Goal: Task Accomplishment & Management: Complete application form

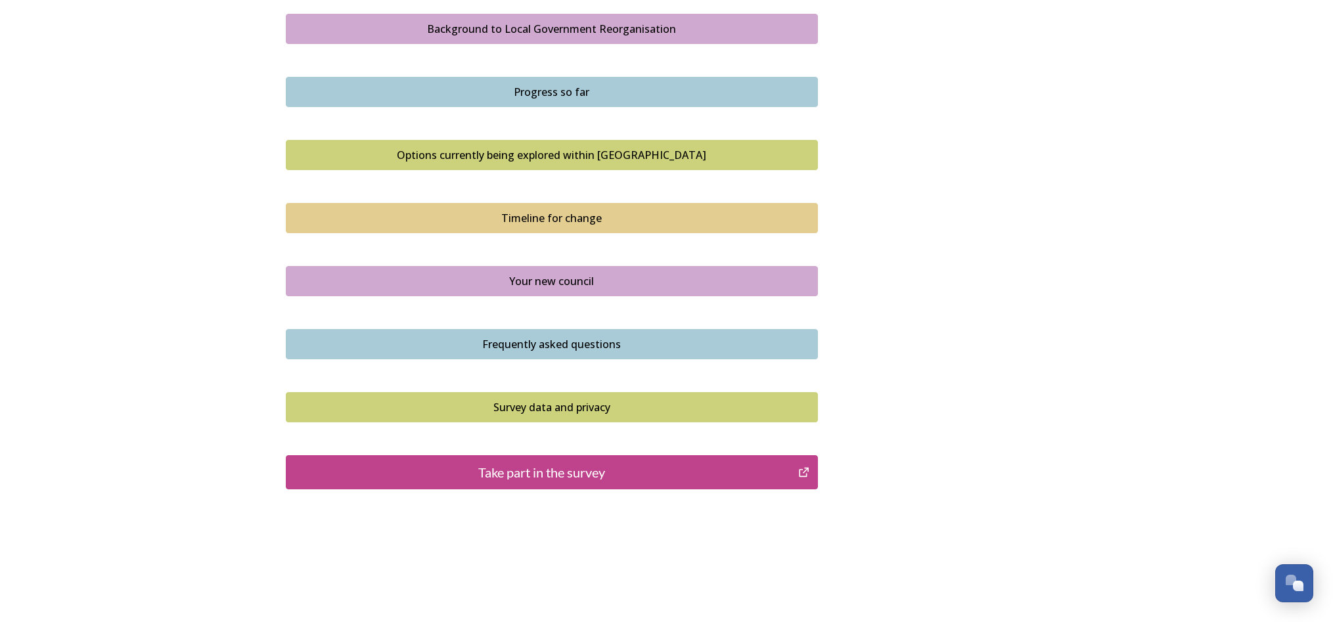
scroll to position [779, 0]
click at [541, 463] on div "Take part in the survey" at bounding box center [542, 473] width 498 height 20
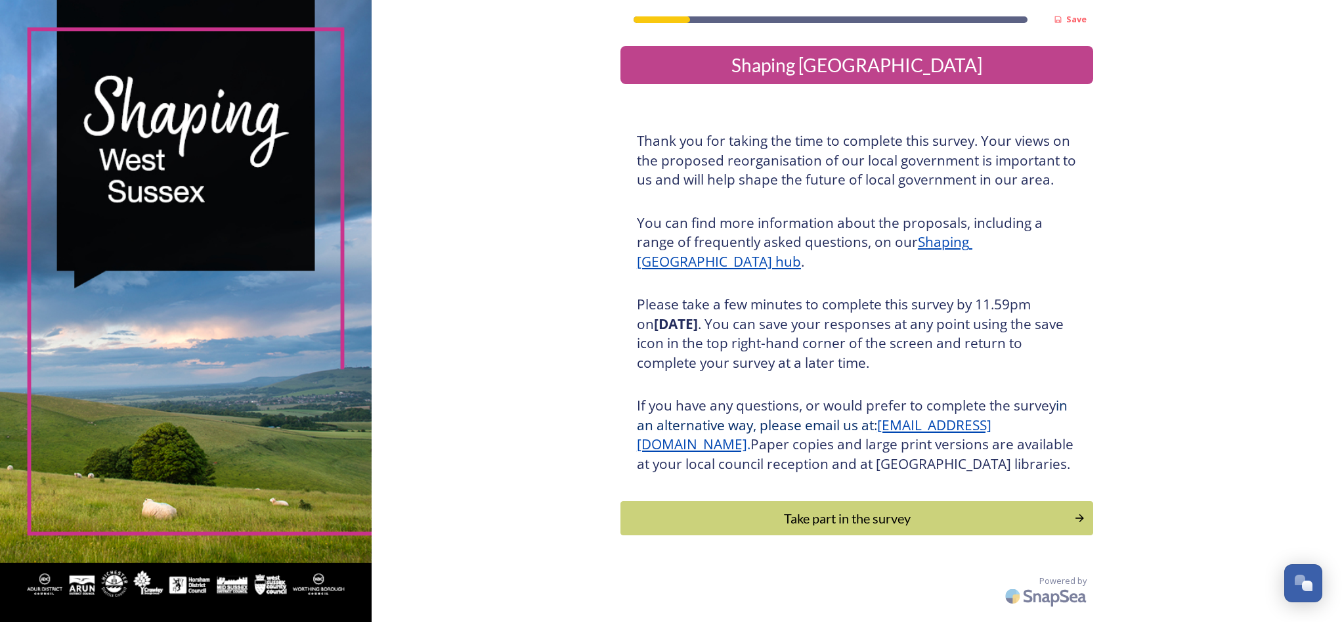
scroll to position [1, 0]
click at [832, 528] on div "Take part in the survey" at bounding box center [847, 518] width 444 height 20
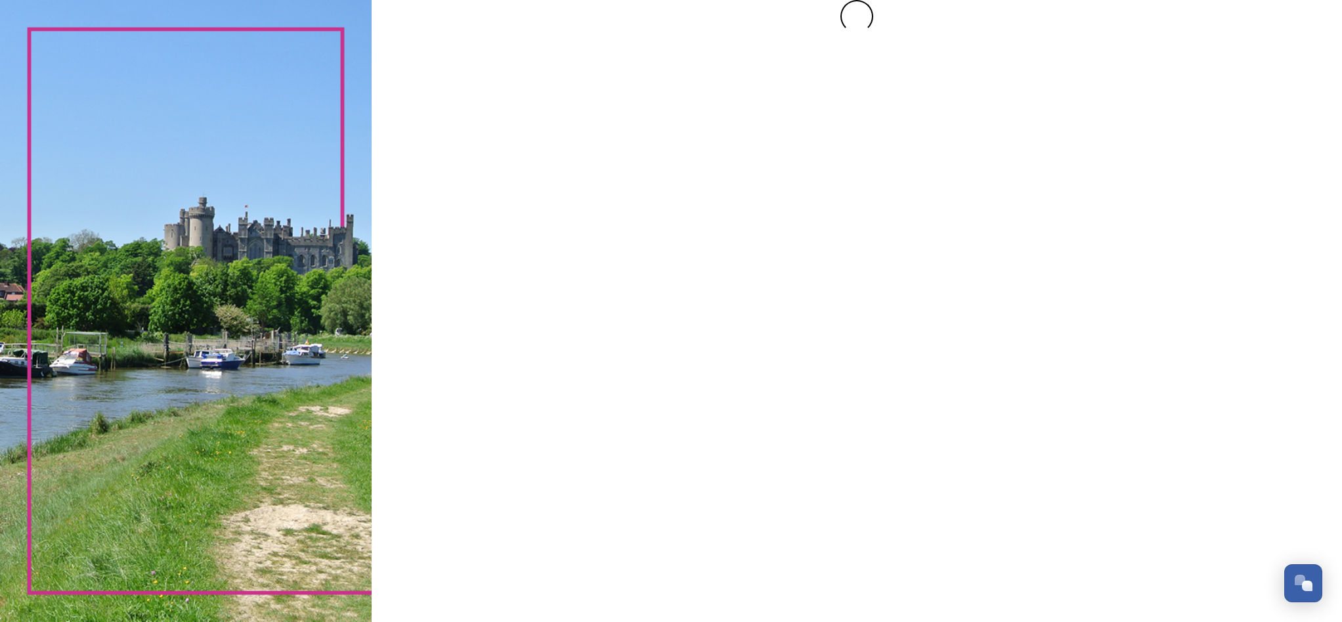
scroll to position [0, 0]
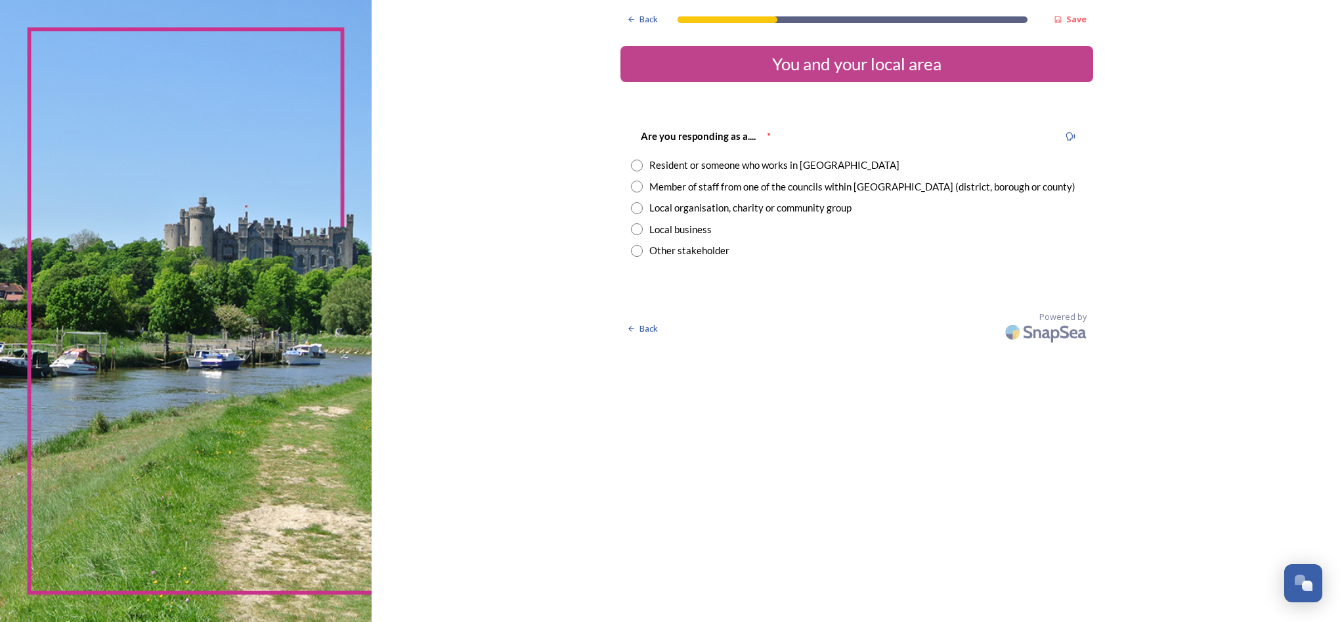
drag, startPoint x: 617, startPoint y: 164, endPoint x: 621, endPoint y: 171, distance: 7.7
click at [631, 164] on input "radio" at bounding box center [637, 166] width 12 height 12
radio input "true"
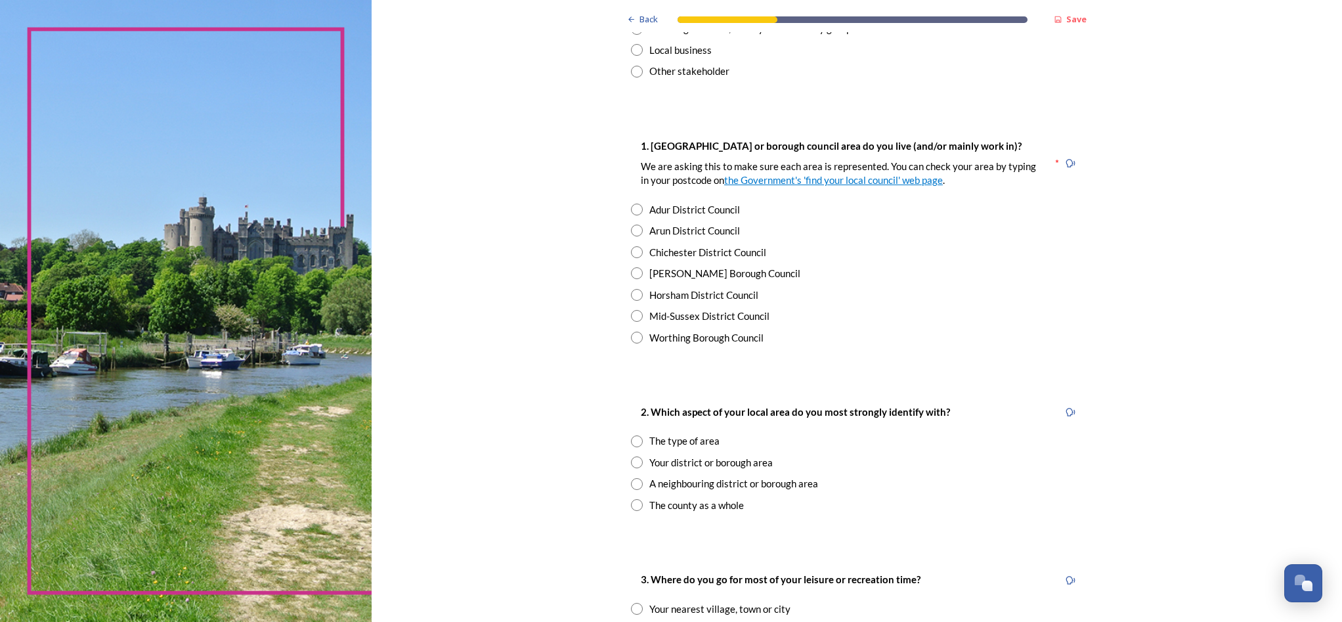
scroll to position [181, 0]
click at [631, 330] on input "radio" at bounding box center [637, 336] width 12 height 12
radio input "true"
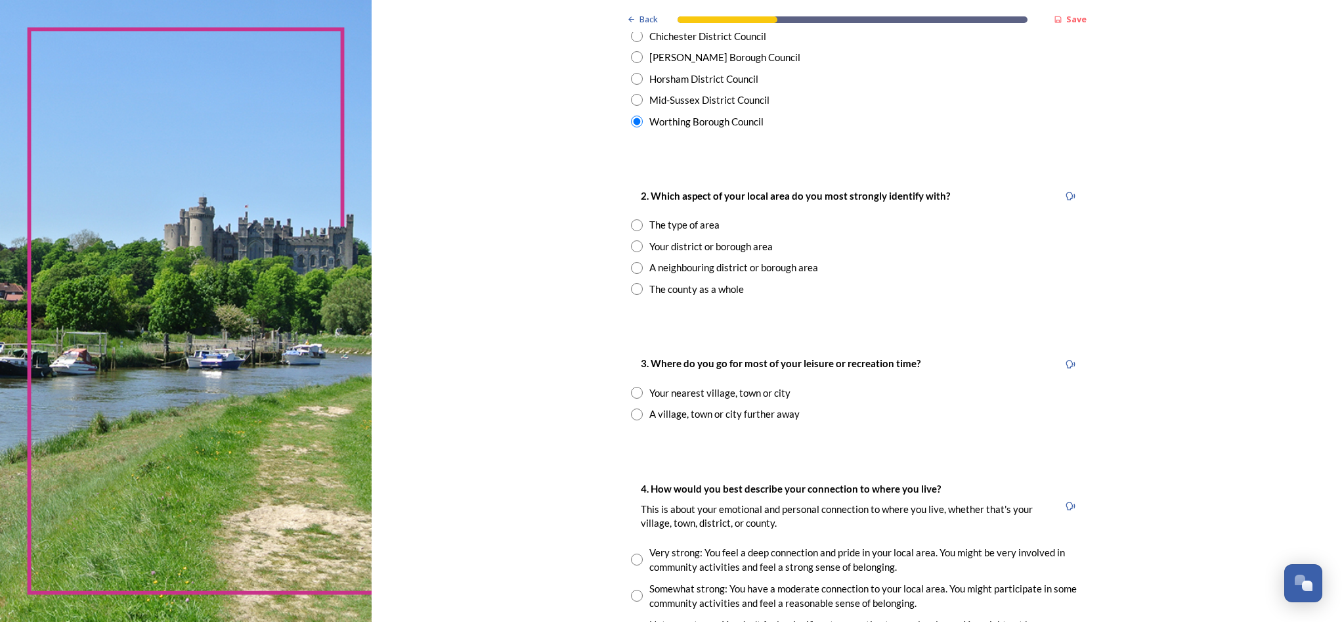
scroll to position [397, 0]
click at [631, 282] on input "radio" at bounding box center [637, 288] width 12 height 12
radio input "true"
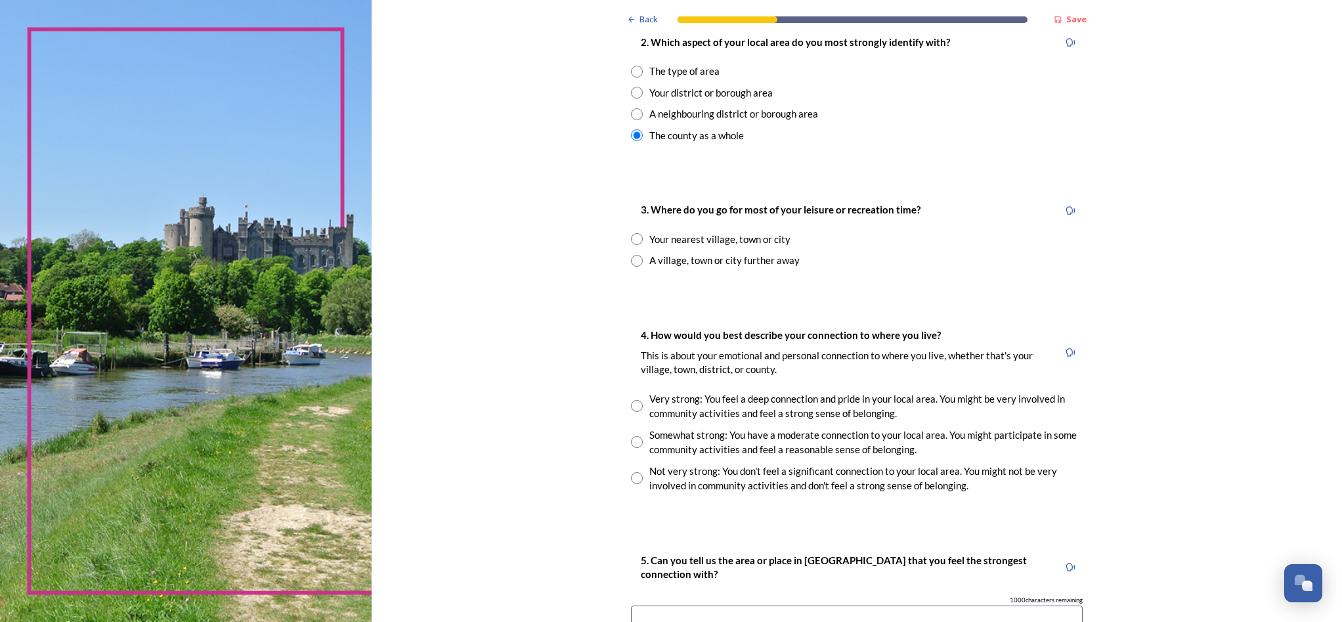
scroll to position [550, 0]
click at [631, 232] on input "radio" at bounding box center [637, 238] width 12 height 12
radio input "true"
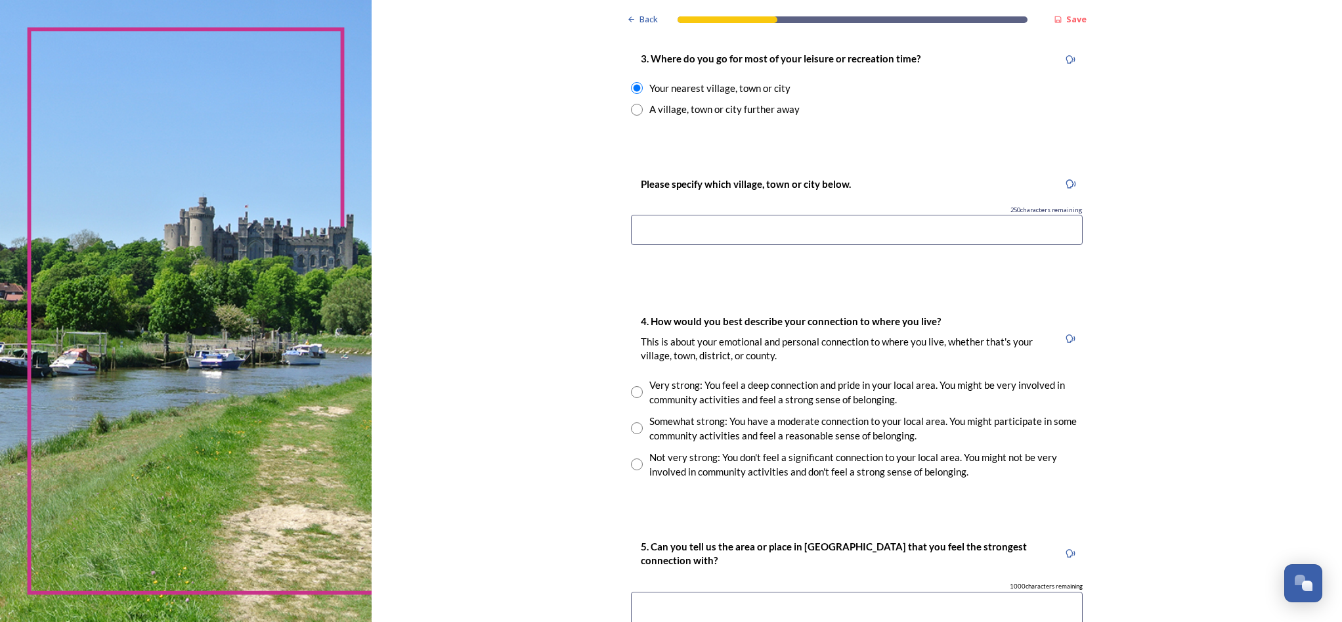
scroll to position [701, 0]
click at [638, 218] on input at bounding box center [857, 229] width 452 height 30
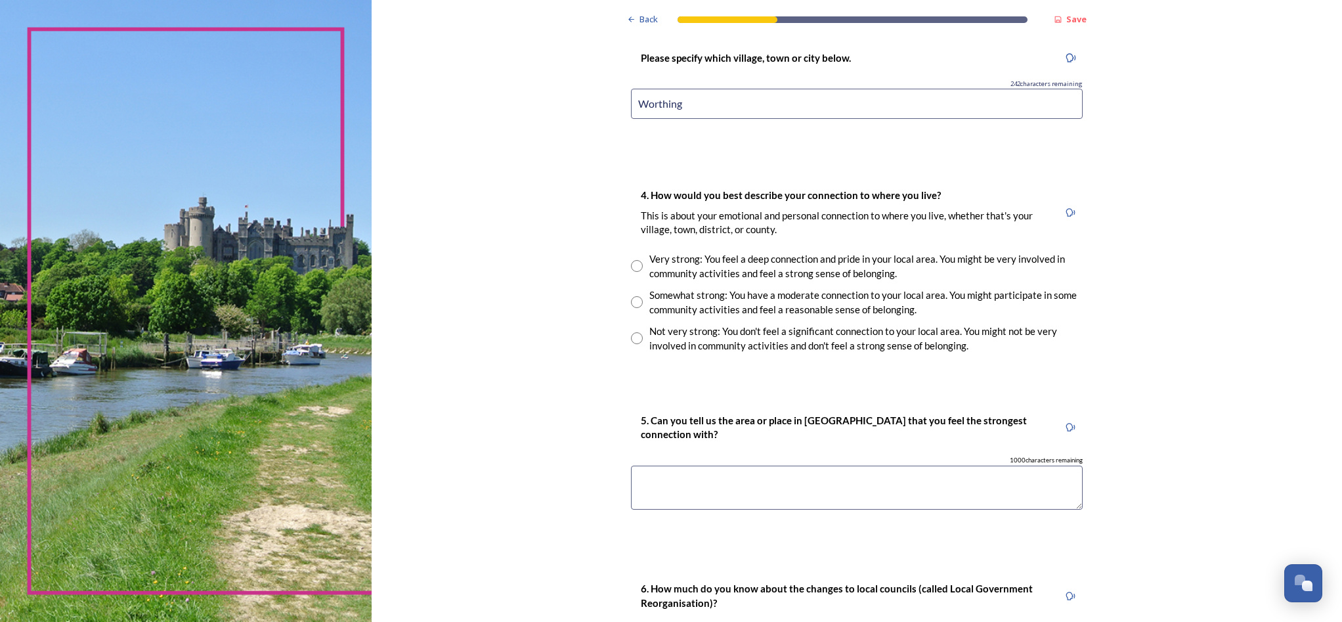
scroll to position [826, 0]
type input "Worthing"
click at [631, 297] on input "radio" at bounding box center [637, 303] width 12 height 12
radio input "true"
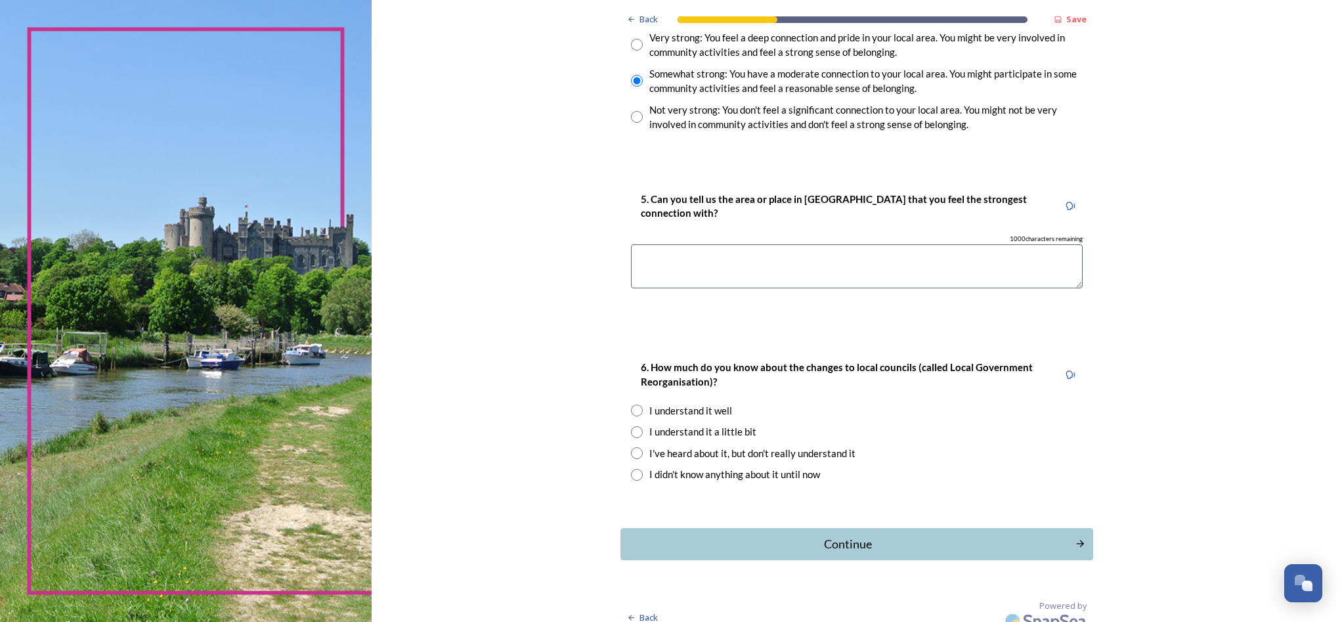
scroll to position [1047, 0]
click at [631, 252] on textarea at bounding box center [857, 267] width 452 height 44
type textarea "Seafront"
click at [631, 405] on input "radio" at bounding box center [637, 411] width 12 height 12
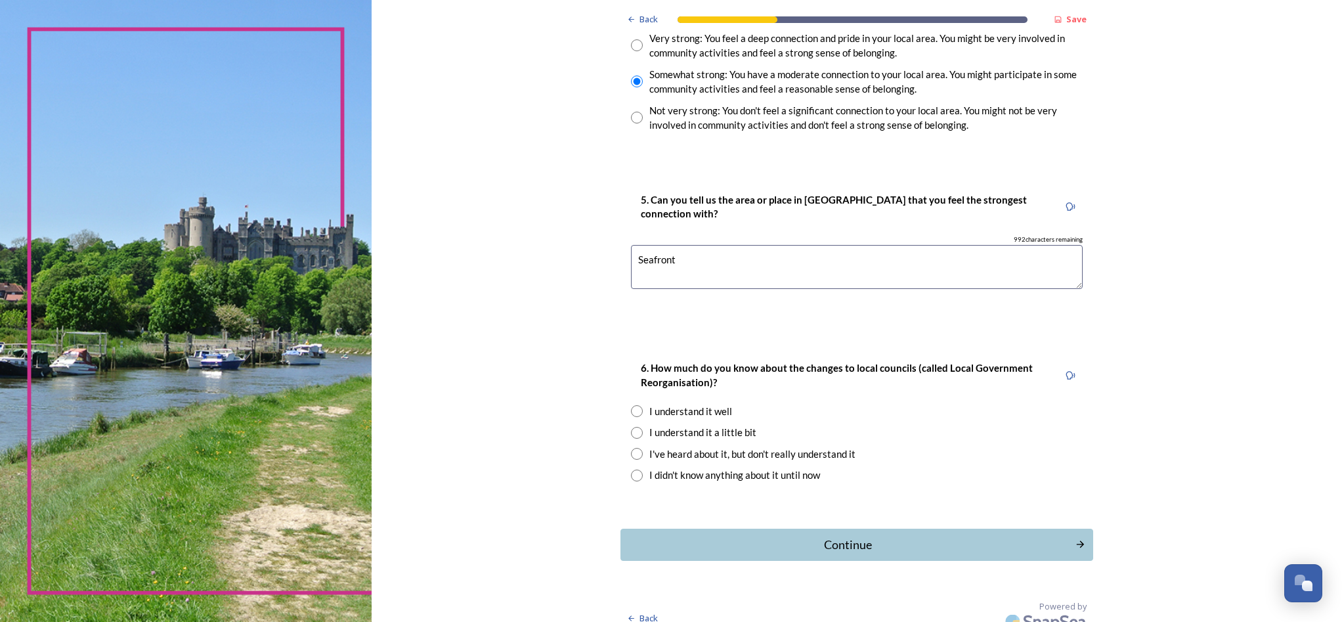
radio input "true"
click at [818, 536] on div "Continue" at bounding box center [847, 545] width 445 height 18
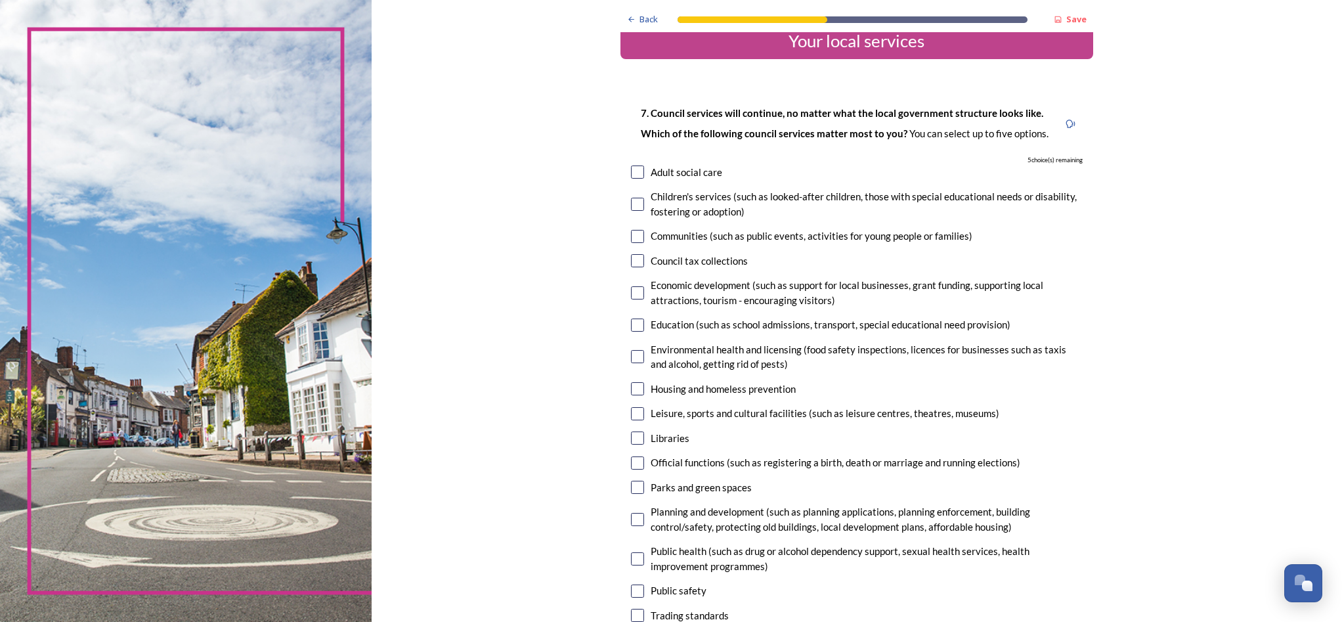
scroll to position [24, 0]
click at [631, 199] on input "checkbox" at bounding box center [637, 202] width 13 height 13
checkbox input "true"
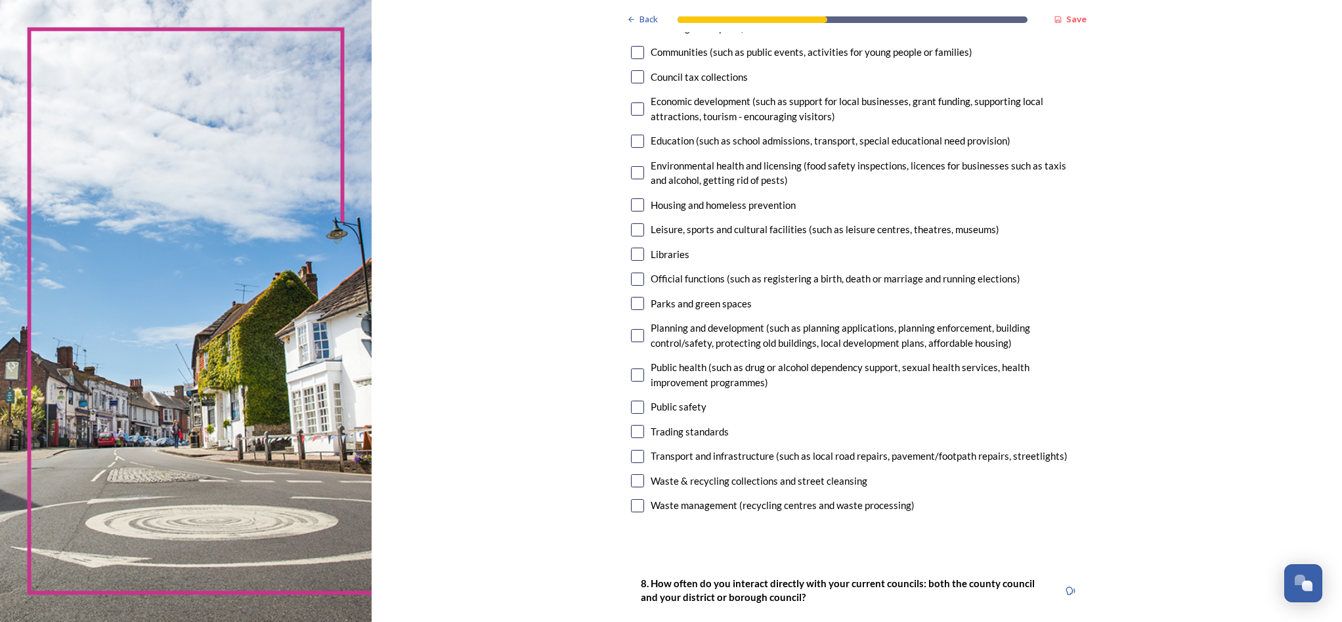
scroll to position [208, 0]
click at [631, 222] on input "checkbox" at bounding box center [637, 228] width 13 height 13
checkbox input "true"
click at [631, 246] on input "checkbox" at bounding box center [637, 252] width 13 height 13
checkbox input "true"
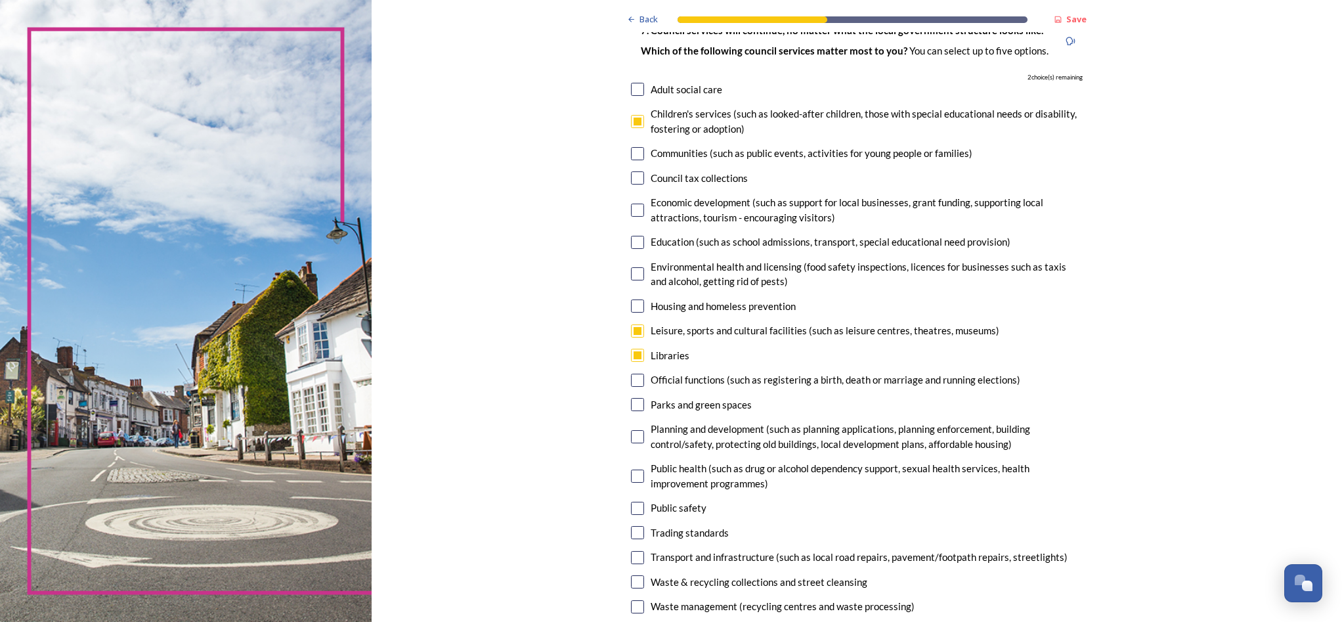
scroll to position [108, 0]
click at [631, 233] on input "checkbox" at bounding box center [637, 239] width 13 height 13
checkbox input "true"
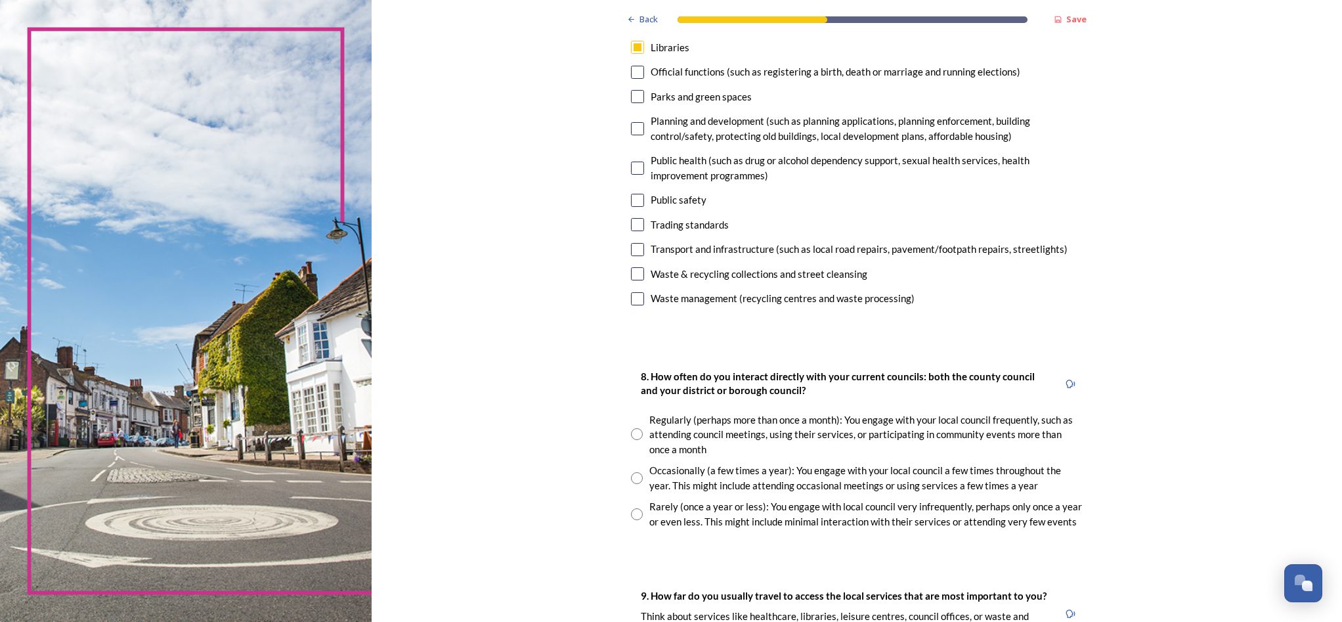
scroll to position [414, 0]
click at [631, 292] on input "checkbox" at bounding box center [637, 298] width 13 height 13
checkbox input "true"
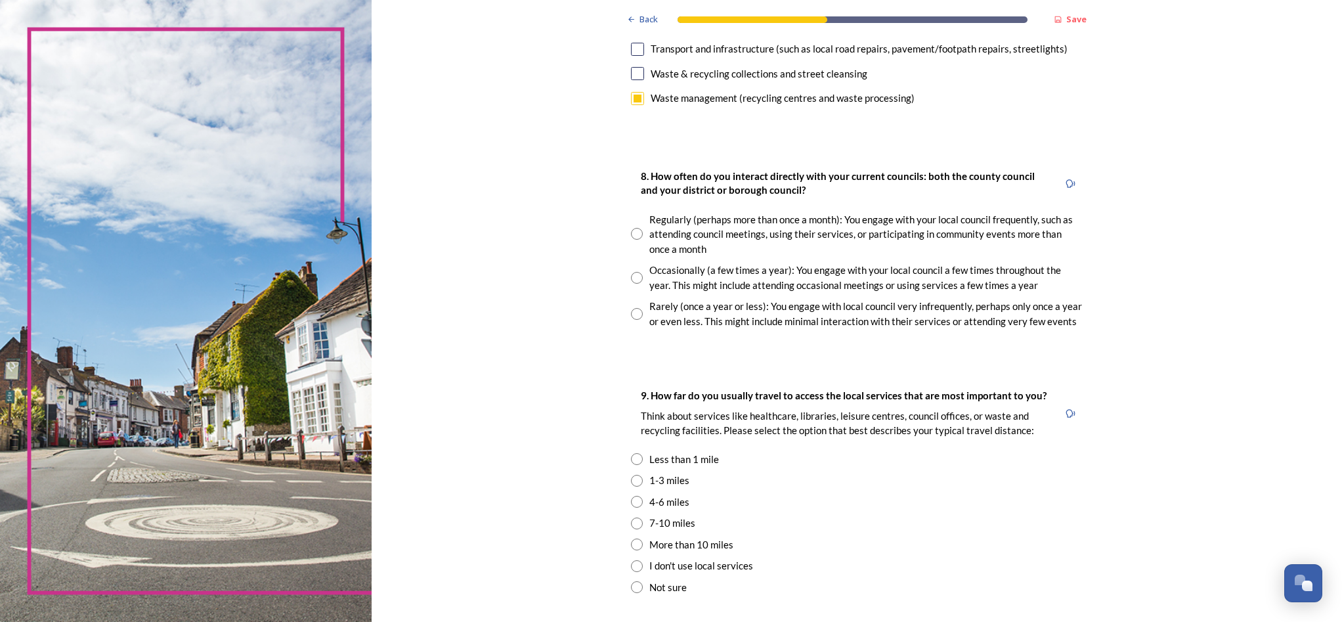
scroll to position [615, 0]
click at [631, 271] on input "radio" at bounding box center [637, 277] width 12 height 12
radio input "true"
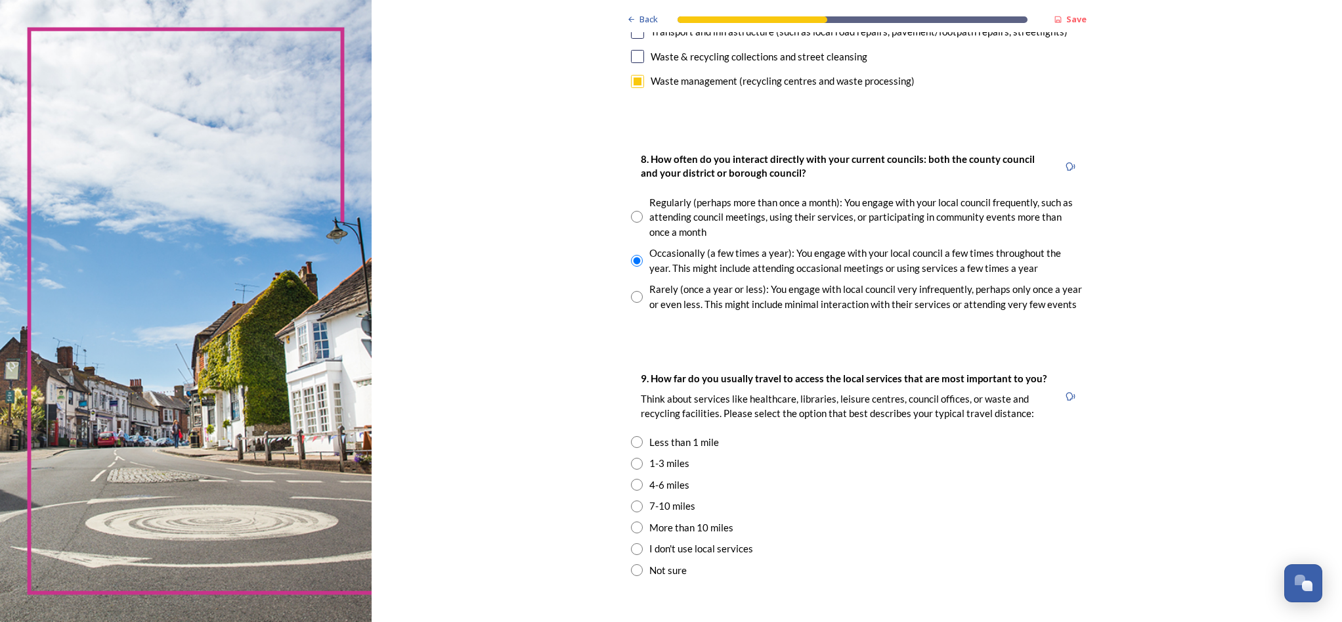
scroll to position [629, 0]
click at [631, 213] on input "radio" at bounding box center [637, 219] width 12 height 12
radio input "true"
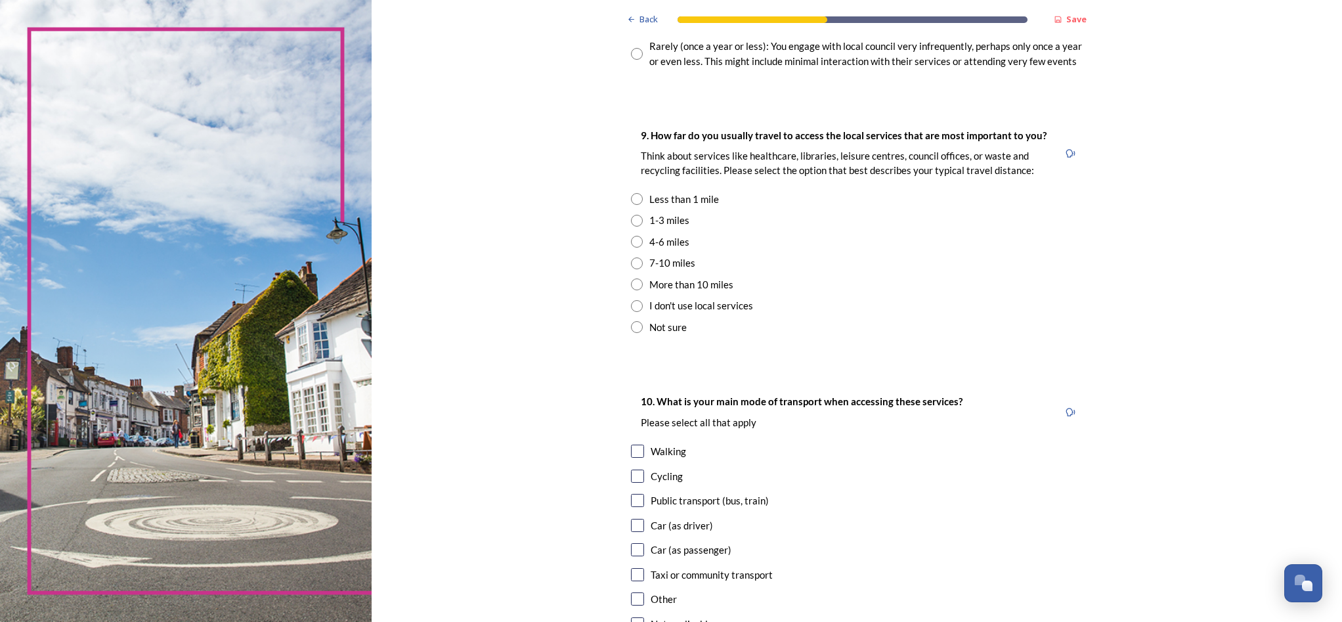
scroll to position [875, 0]
click at [631, 234] on input "radio" at bounding box center [637, 240] width 12 height 12
radio input "true"
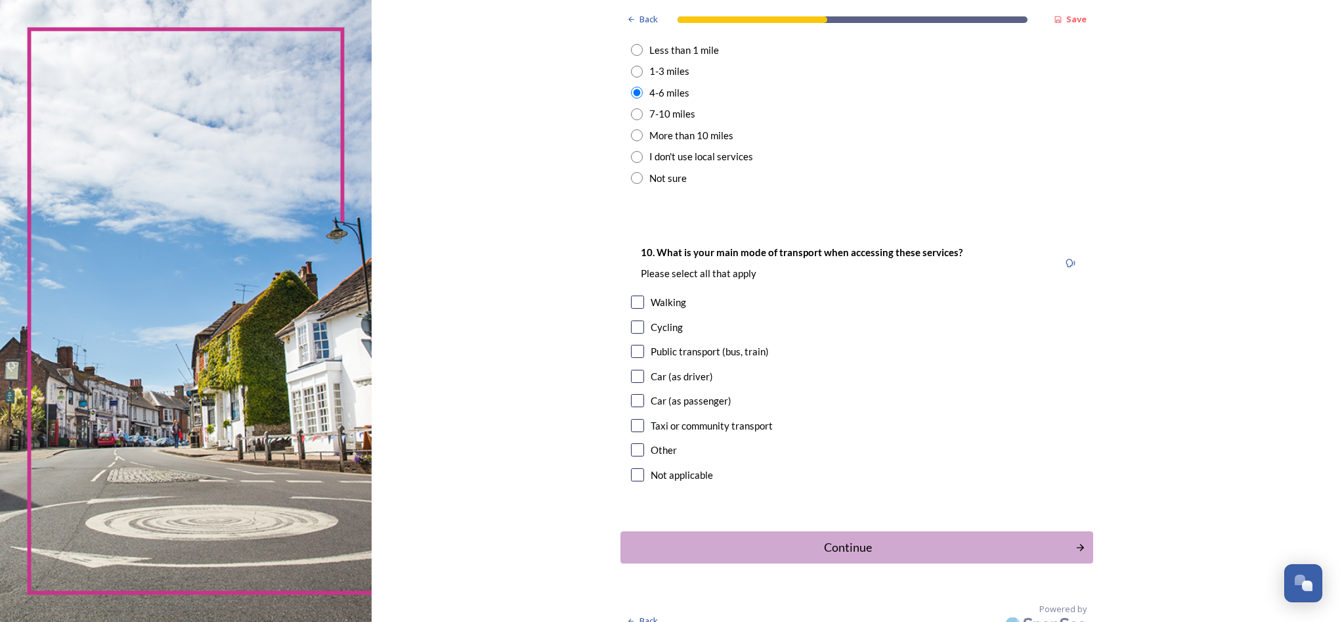
scroll to position [0, 0]
click at [631, 296] on input "checkbox" at bounding box center [637, 302] width 13 height 13
checkbox input "true"
click at [631, 345] on input "checkbox" at bounding box center [637, 351] width 13 height 13
checkbox input "true"
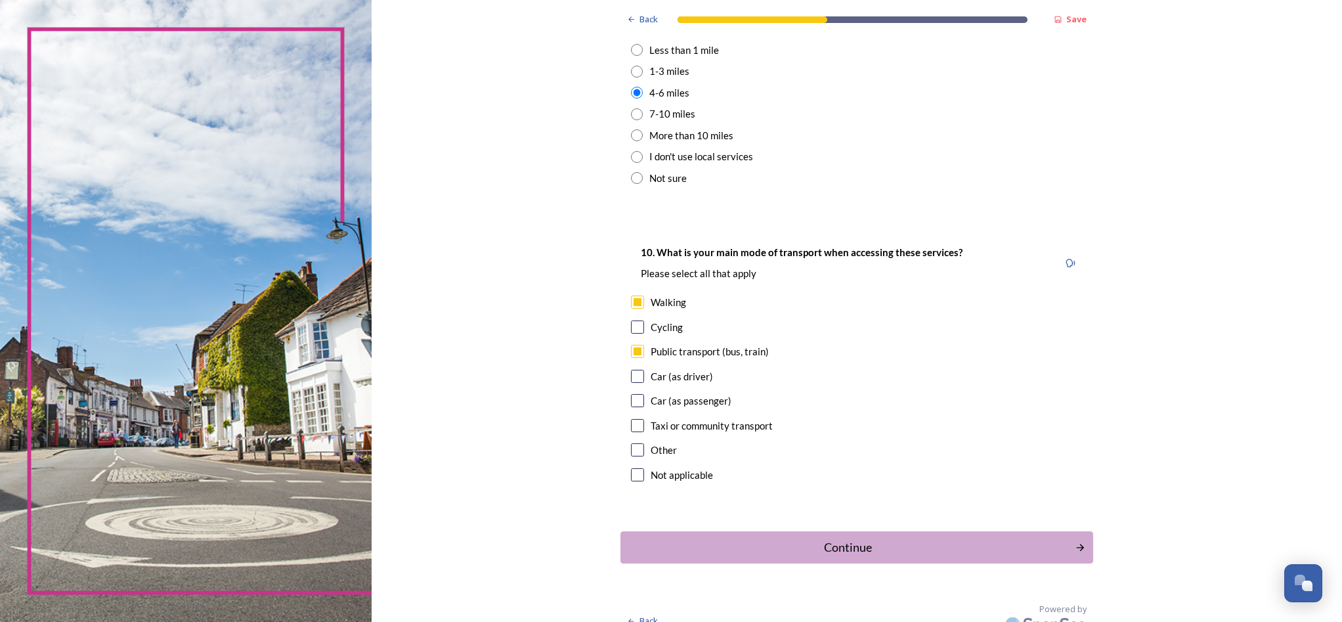
click at [631, 370] on input "checkbox" at bounding box center [637, 376] width 13 height 13
checkbox input "true"
click at [820, 539] on div "Continue" at bounding box center [847, 548] width 445 height 18
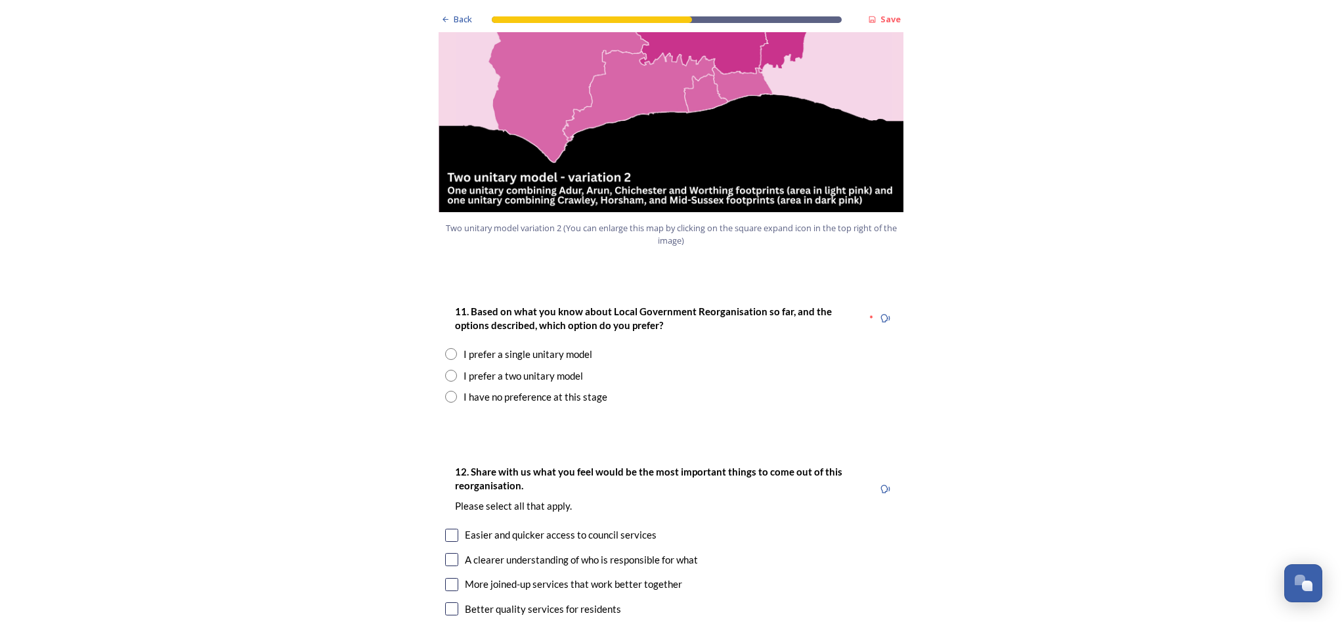
scroll to position [1543, 0]
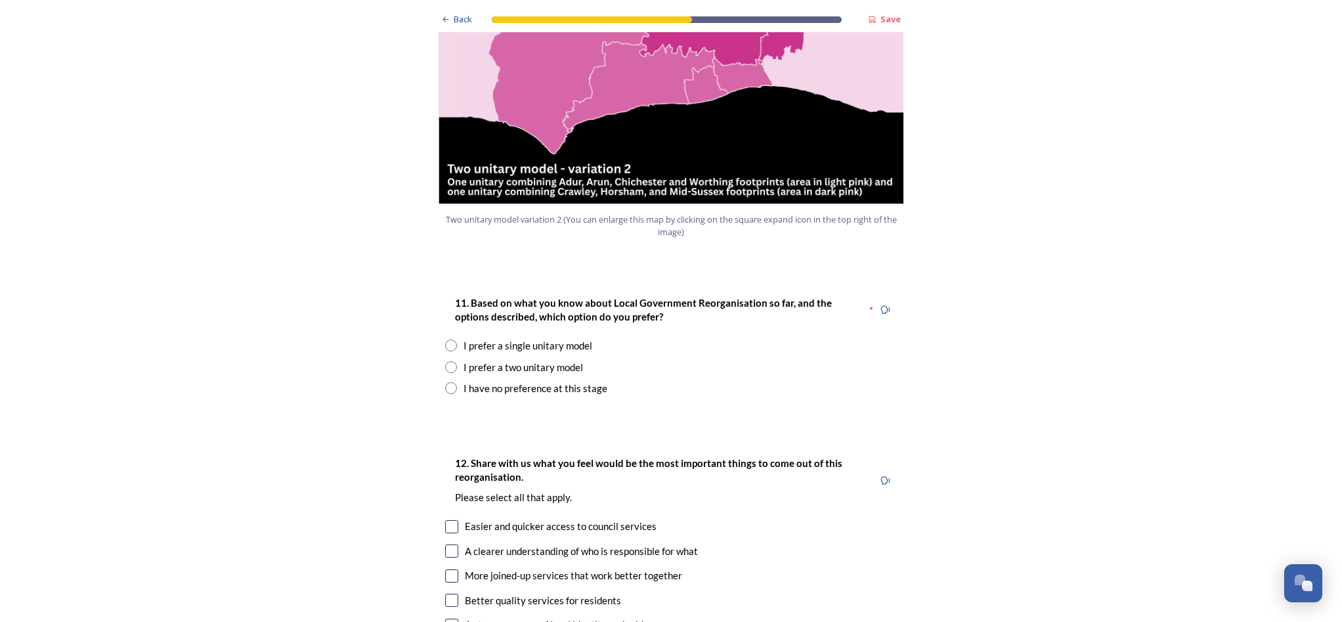
click at [446, 340] on input "radio" at bounding box center [451, 346] width 12 height 12
radio input "true"
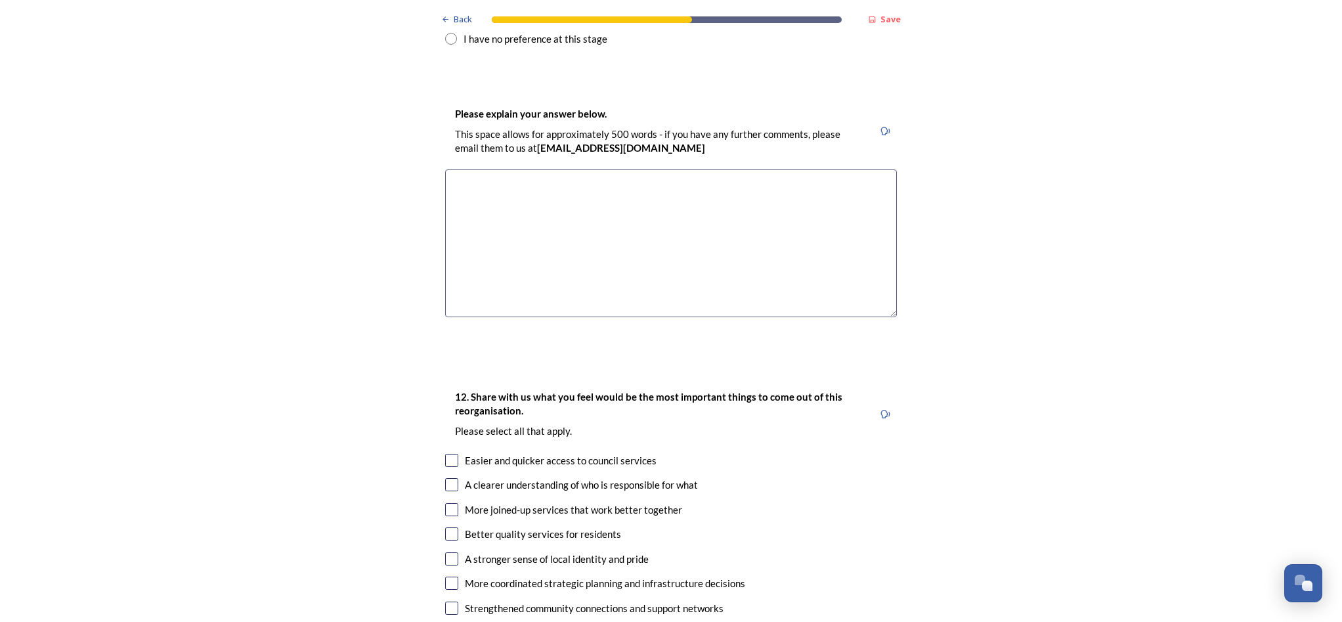
scroll to position [1893, 0]
click at [466, 168] on textarea at bounding box center [671, 242] width 452 height 148
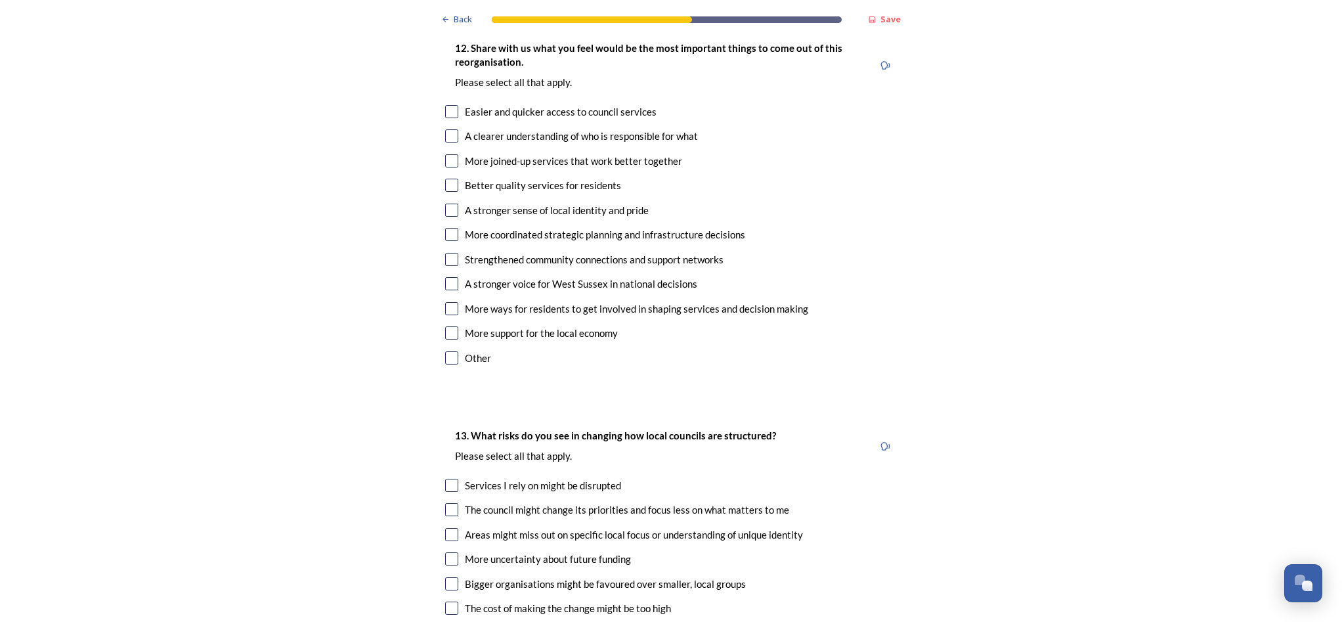
scroll to position [2242, 0]
type textarea "To keep the Unitary area the same as the current County Council, whilst making …"
click at [447, 277] on input "checkbox" at bounding box center [451, 283] width 13 height 13
checkbox input "true"
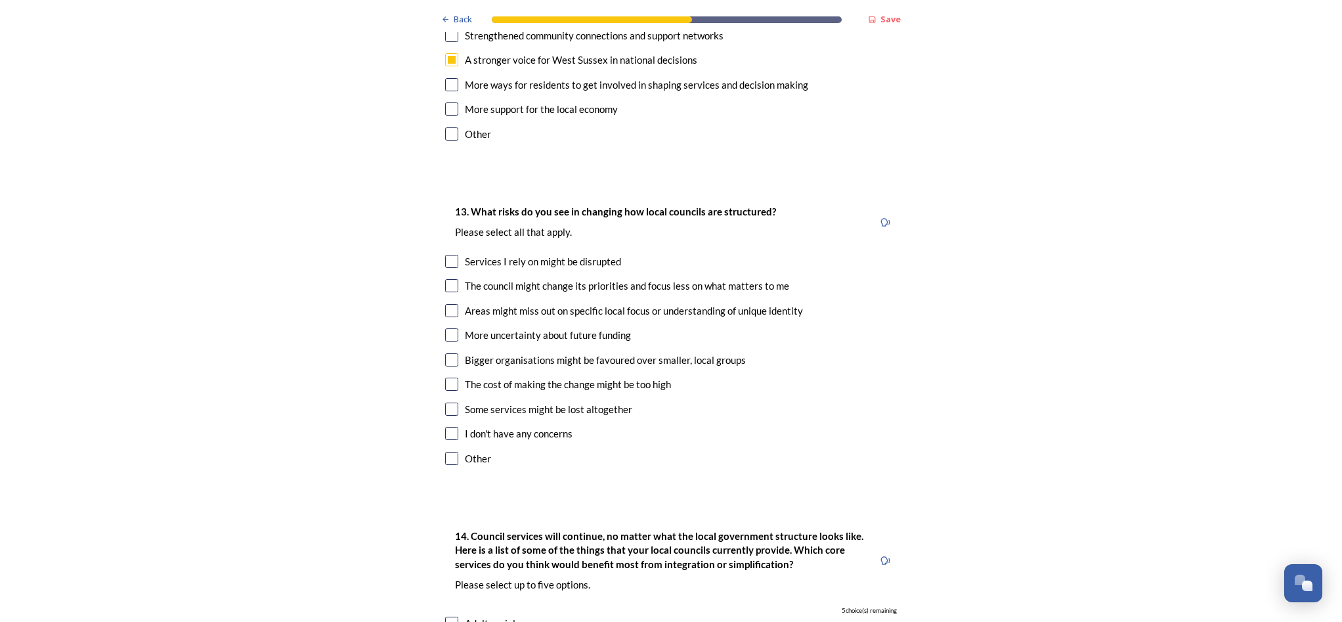
scroll to position [2466, 0]
click at [445, 254] on input "checkbox" at bounding box center [451, 260] width 13 height 13
checkbox input "true"
click at [445, 278] on input "checkbox" at bounding box center [451, 284] width 13 height 13
checkbox input "true"
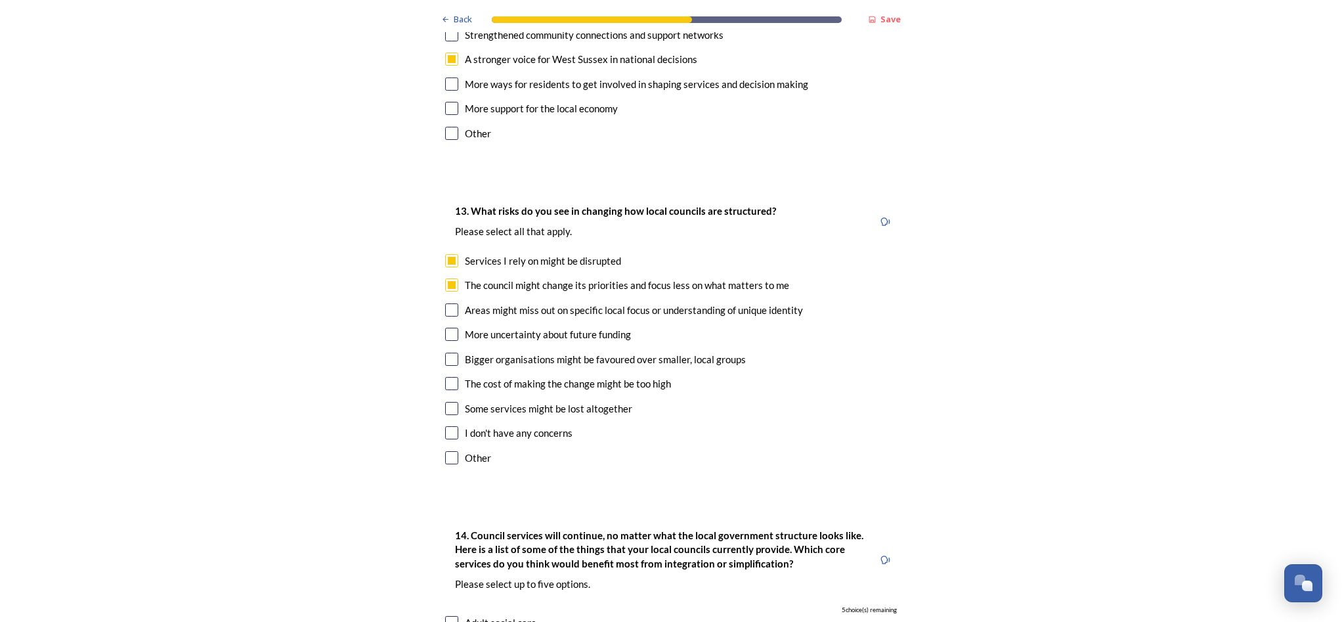
click at [445, 303] on input "checkbox" at bounding box center [451, 309] width 13 height 13
checkbox input "true"
click at [445, 328] on input "checkbox" at bounding box center [451, 334] width 13 height 13
checkbox input "true"
click at [447, 353] on input "checkbox" at bounding box center [451, 359] width 13 height 13
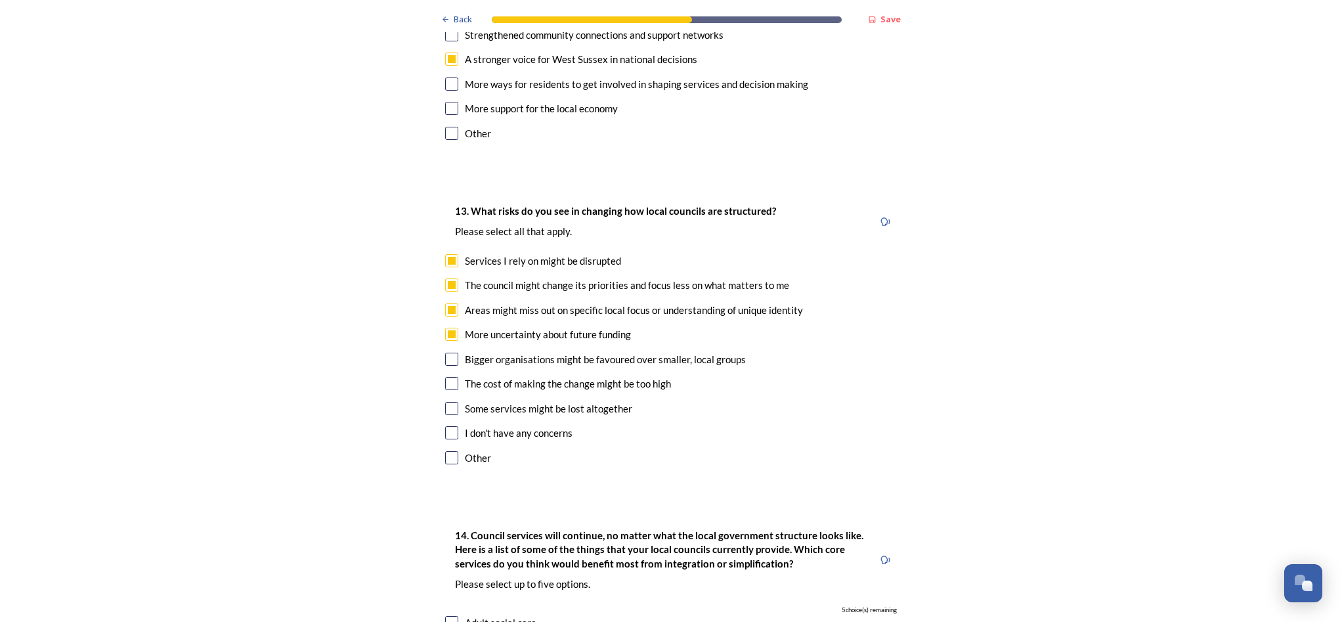
checkbox input "true"
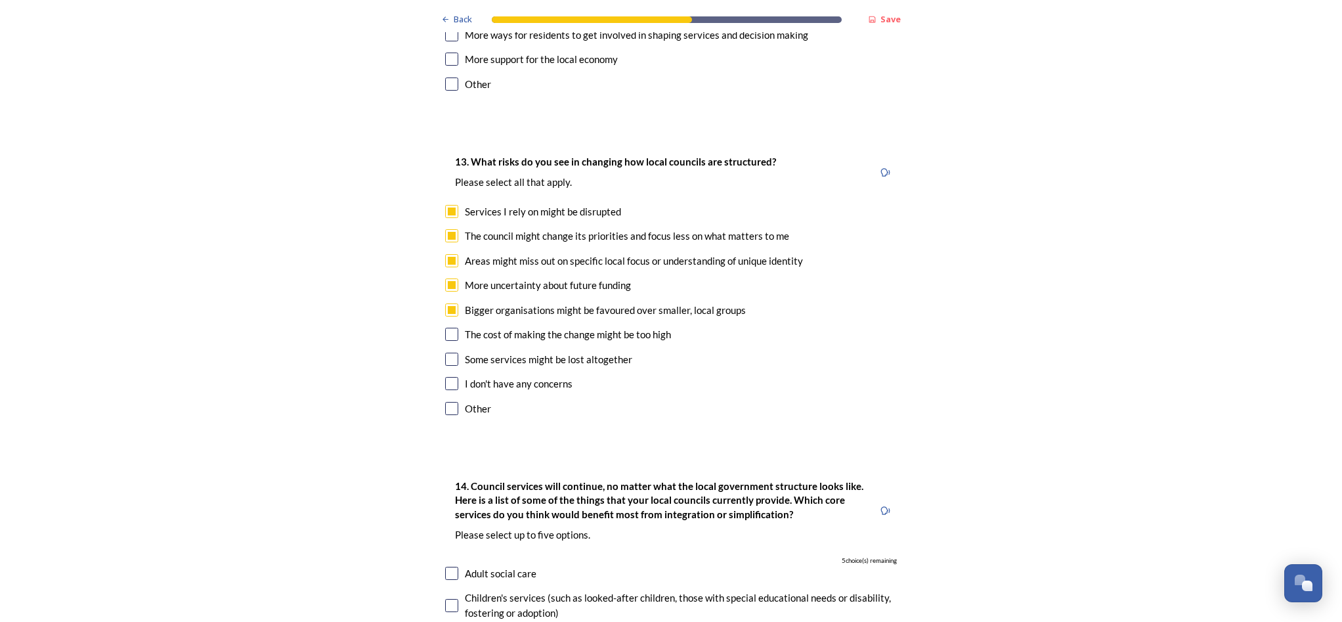
scroll to position [2526, 0]
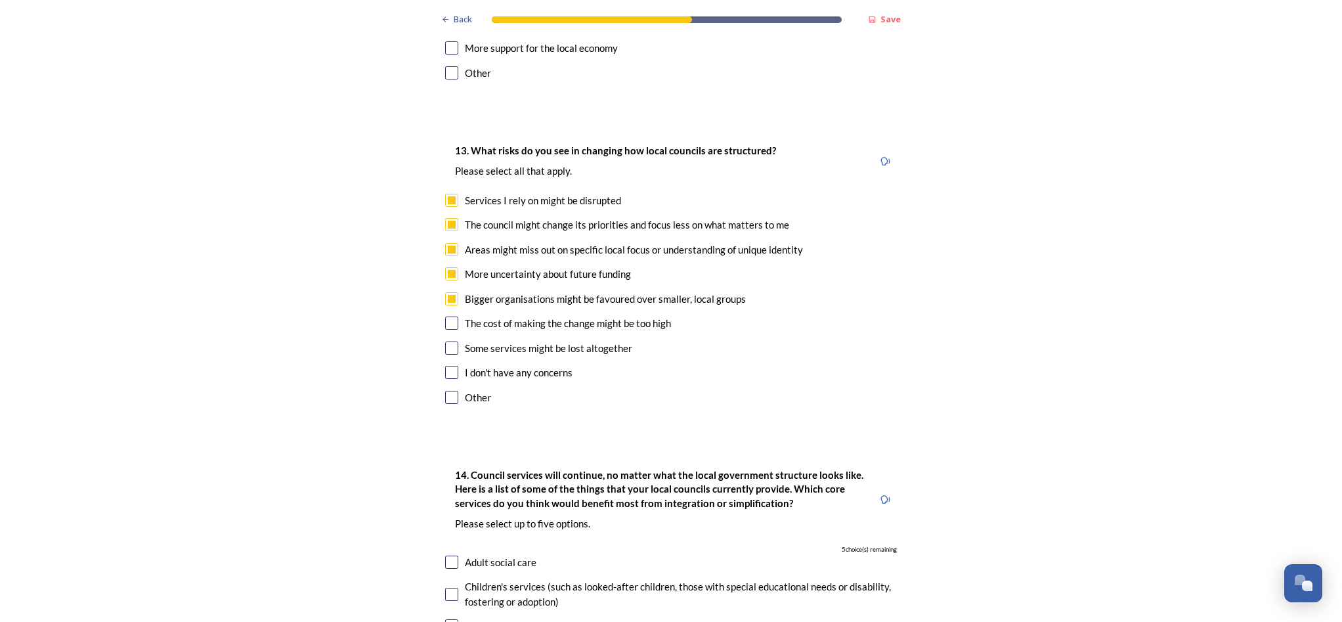
click at [445, 317] on input "checkbox" at bounding box center [451, 323] width 13 height 13
checkbox input "true"
drag, startPoint x: 446, startPoint y: 288, endPoint x: 435, endPoint y: 292, distance: 11.5
click at [446, 342] on input "checkbox" at bounding box center [451, 348] width 13 height 13
checkbox input "true"
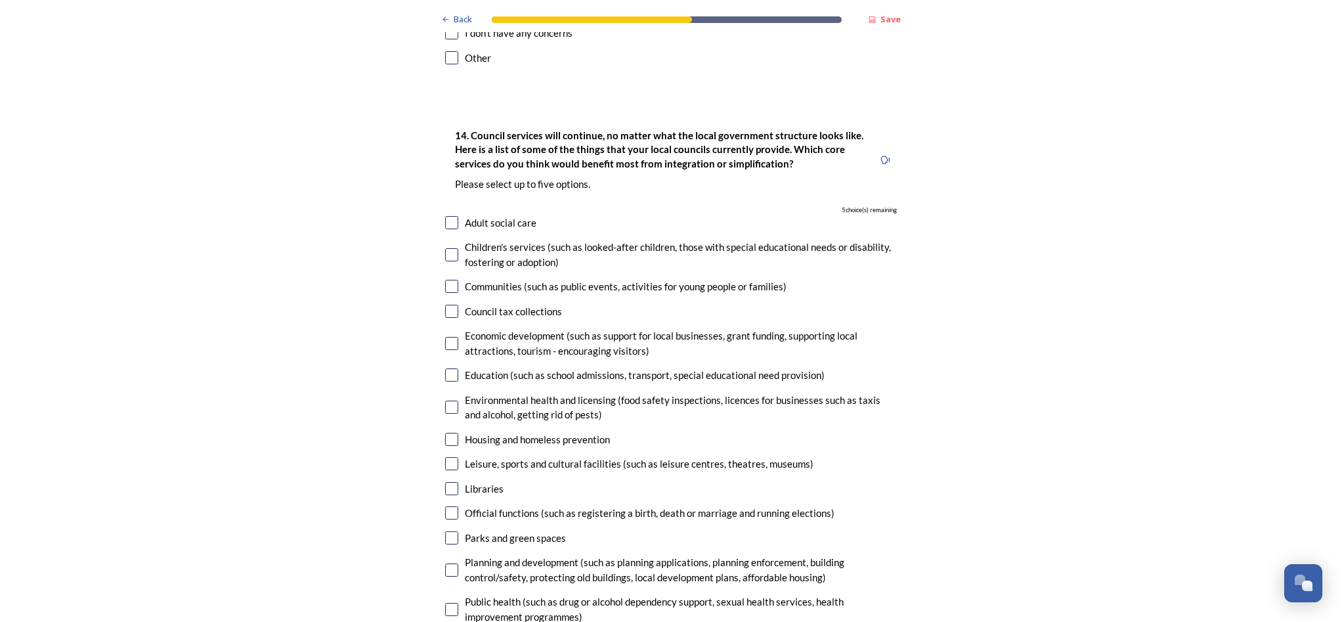
scroll to position [2869, 0]
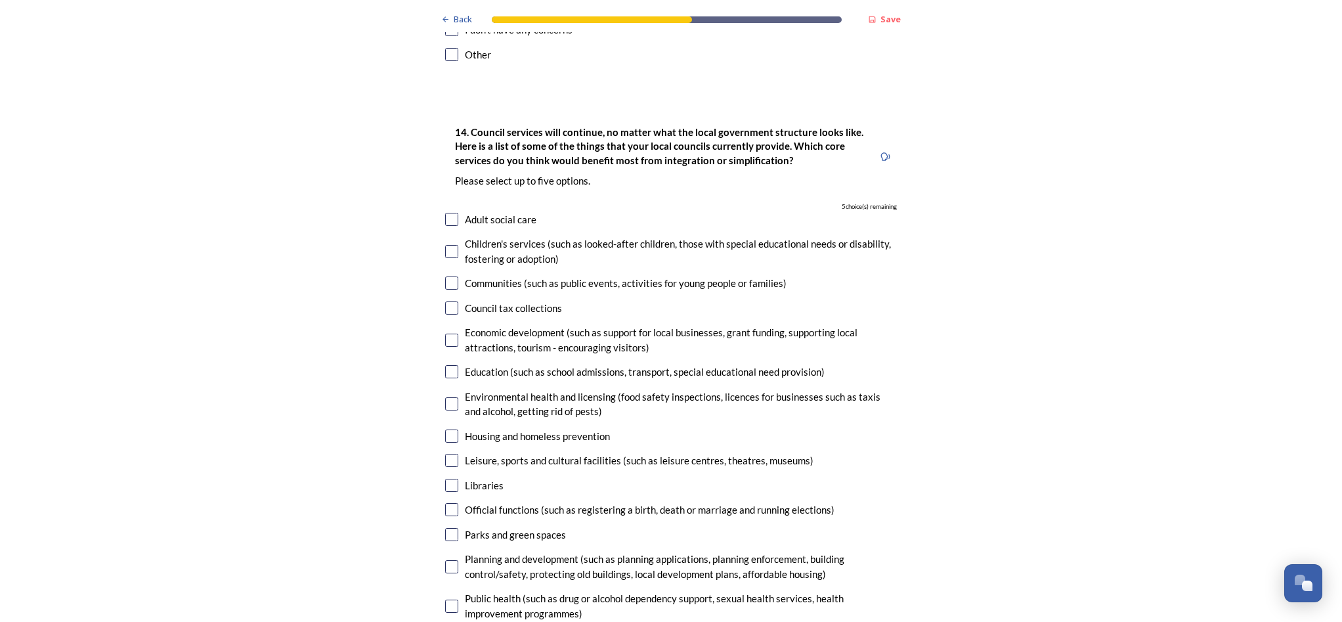
click at [446, 245] on input "checkbox" at bounding box center [451, 251] width 13 height 13
checkbox input "true"
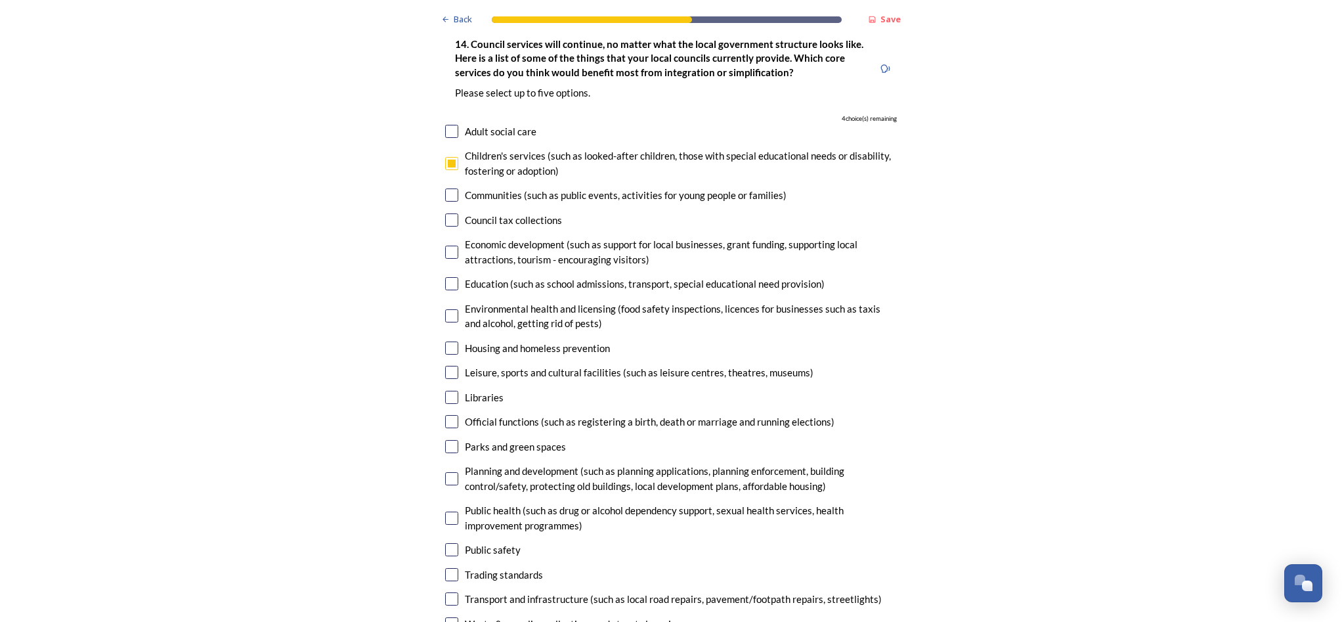
scroll to position [2982, 0]
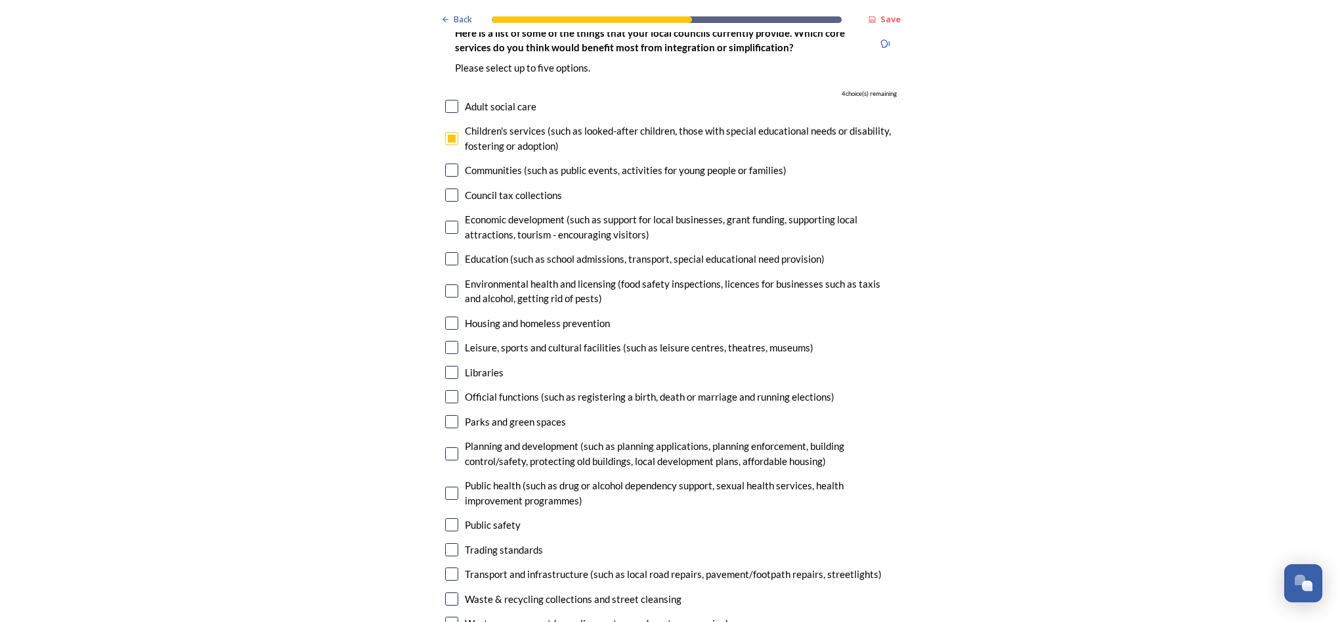
click at [445, 592] on input "checkbox" at bounding box center [451, 598] width 13 height 13
checkbox input "true"
click at [445, 567] on input "checkbox" at bounding box center [451, 573] width 13 height 13
checkbox input "true"
click at [445, 447] on input "checkbox" at bounding box center [451, 453] width 13 height 13
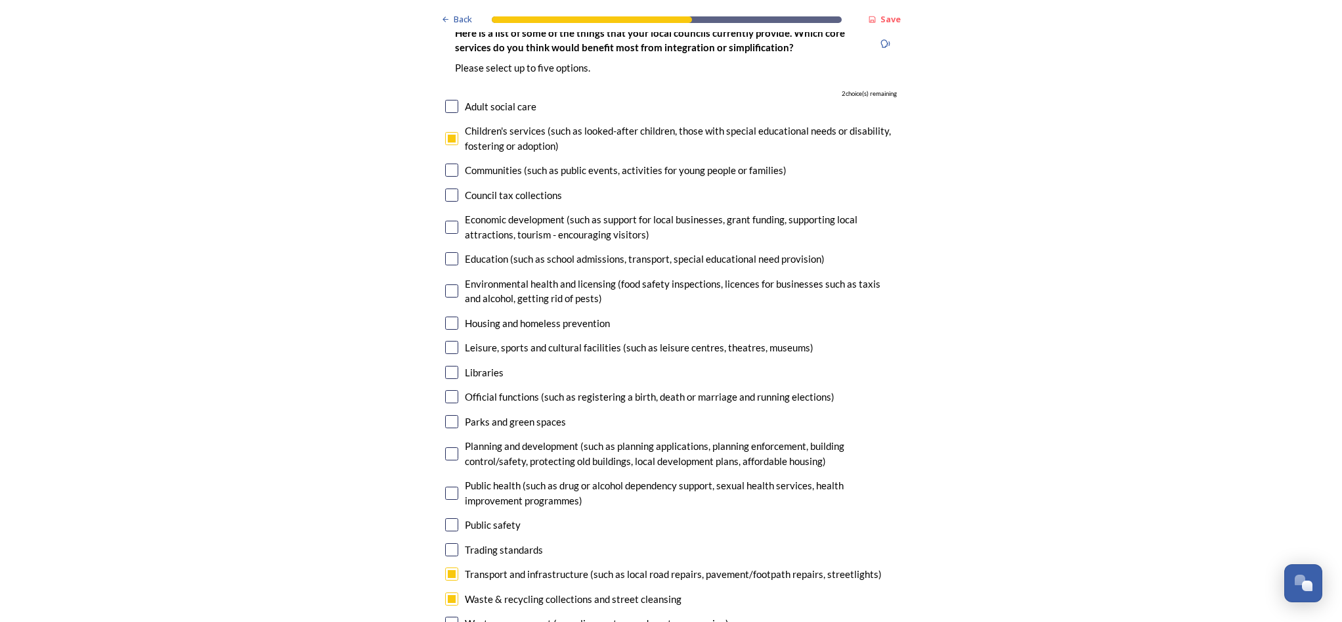
checkbox input "true"
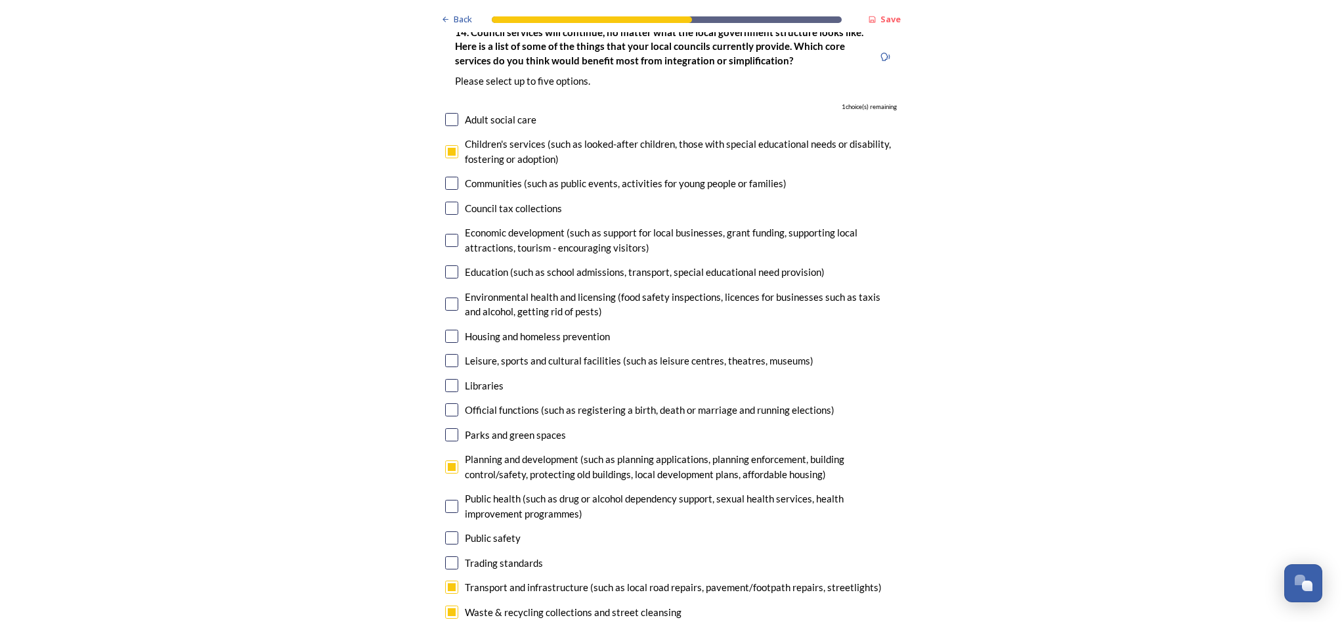
scroll to position [2959, 0]
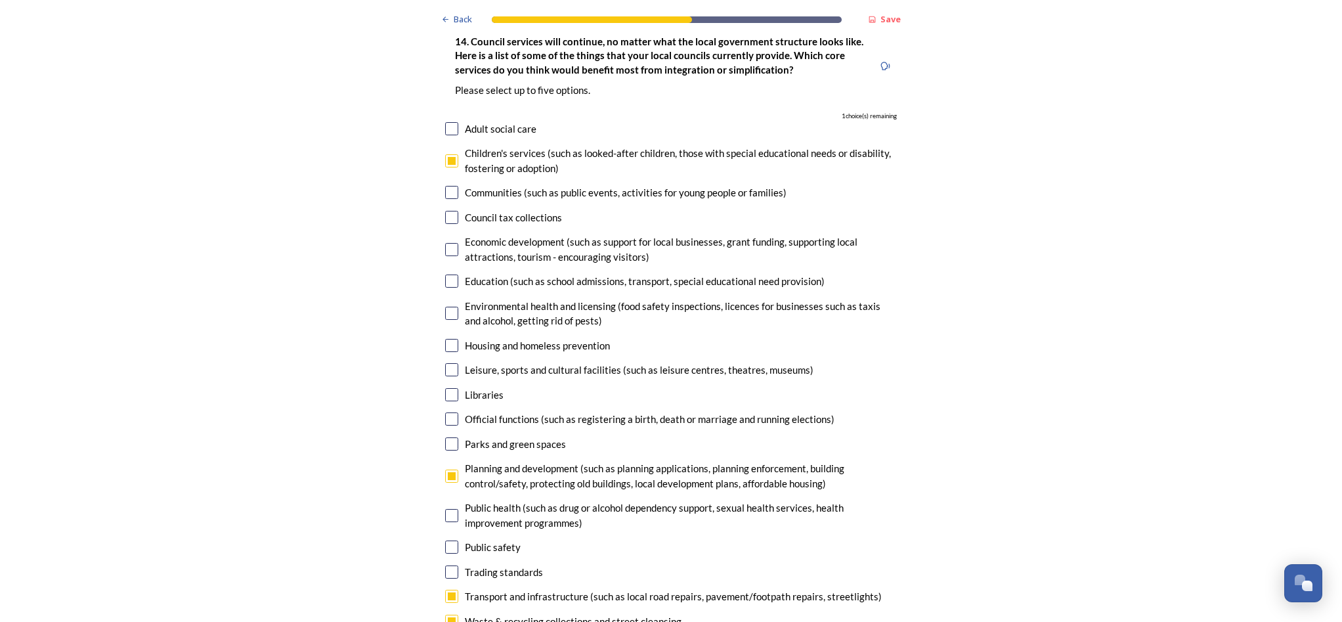
click at [445, 339] on input "checkbox" at bounding box center [451, 345] width 13 height 13
checkbox input "true"
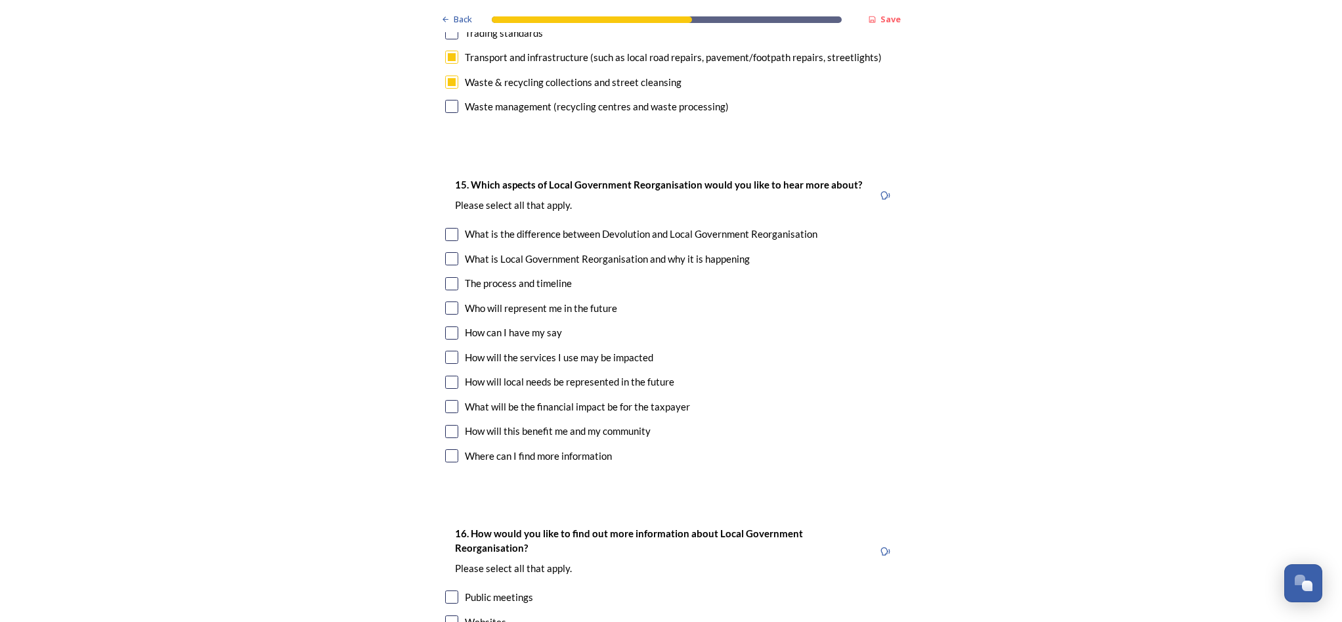
scroll to position [3499, 0]
click at [446, 301] on input "checkbox" at bounding box center [451, 307] width 13 height 13
checkbox input "true"
click at [446, 350] on input "checkbox" at bounding box center [451, 356] width 13 height 13
checkbox input "true"
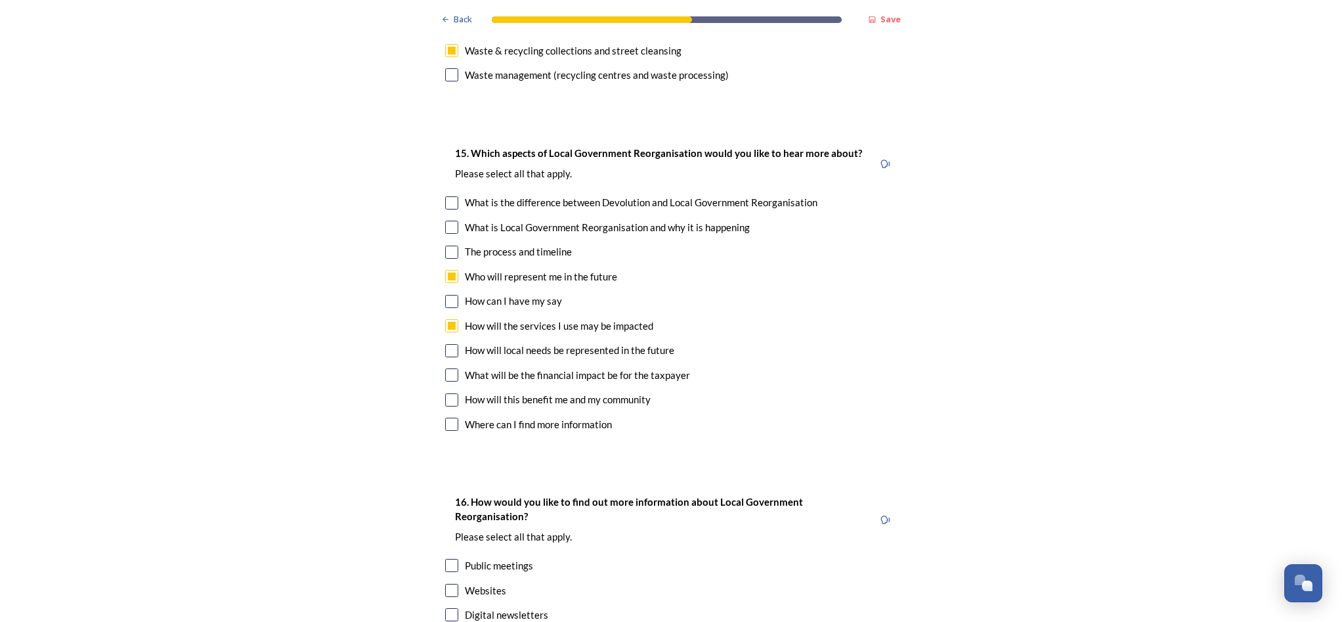
scroll to position [3545, 0]
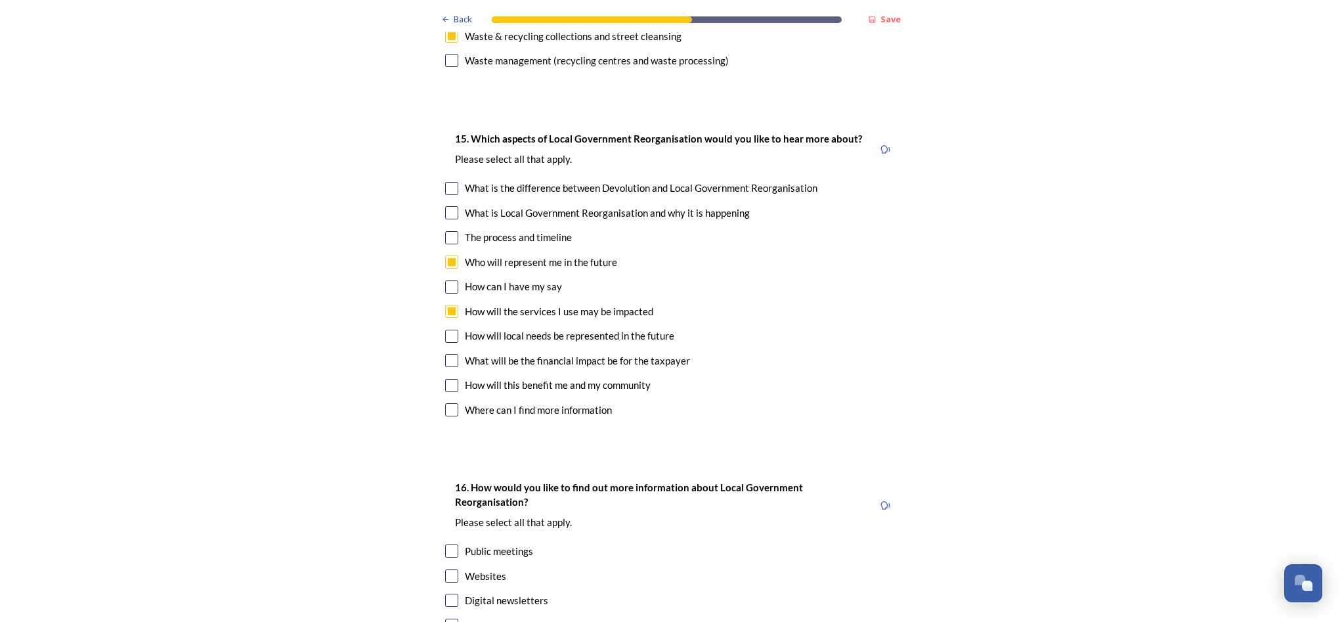
click at [445, 354] on input "checkbox" at bounding box center [451, 360] width 13 height 13
checkbox input "true"
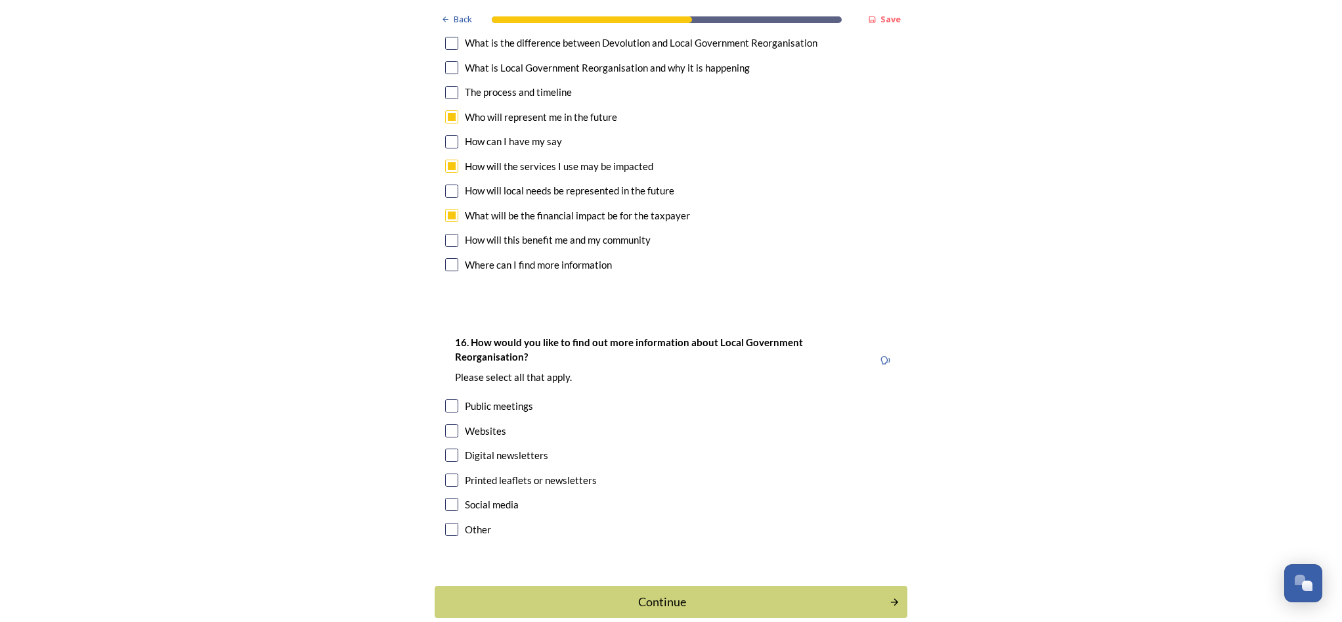
scroll to position [3689, 0]
click at [445, 425] on input "checkbox" at bounding box center [451, 431] width 13 height 13
checkbox input "true"
click at [446, 400] on input "checkbox" at bounding box center [451, 406] width 13 height 13
checkbox input "true"
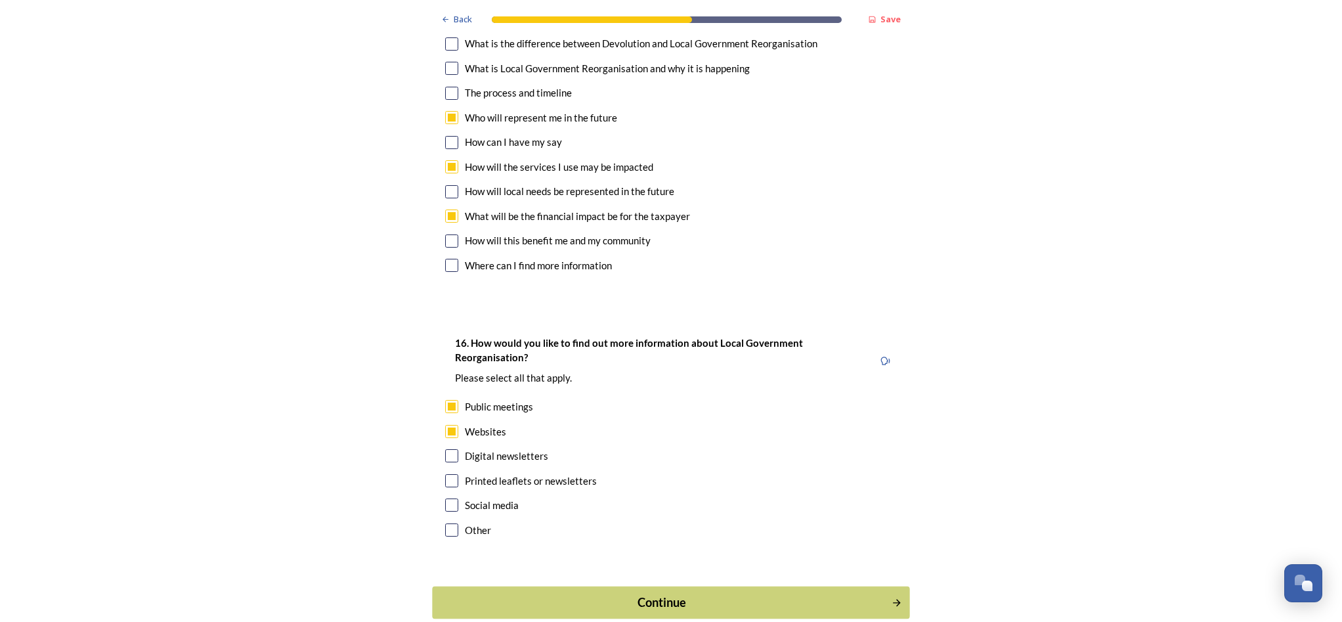
click at [654, 594] on div "Continue" at bounding box center [662, 603] width 445 height 18
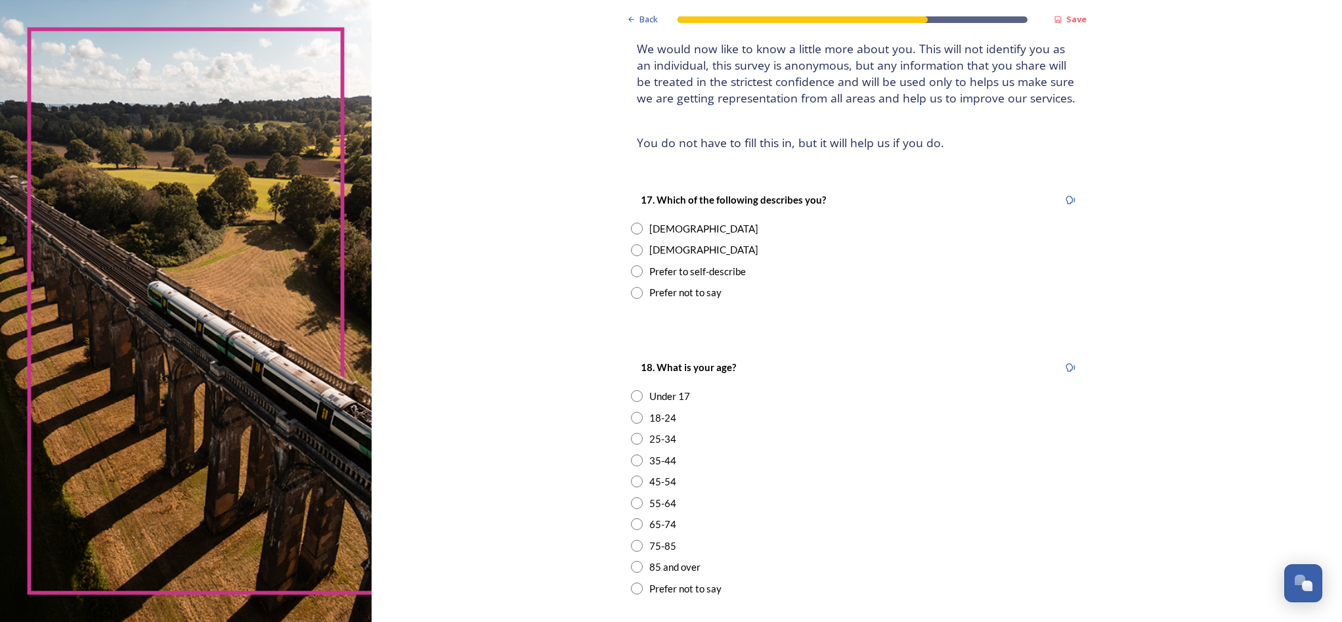
scroll to position [94, 0]
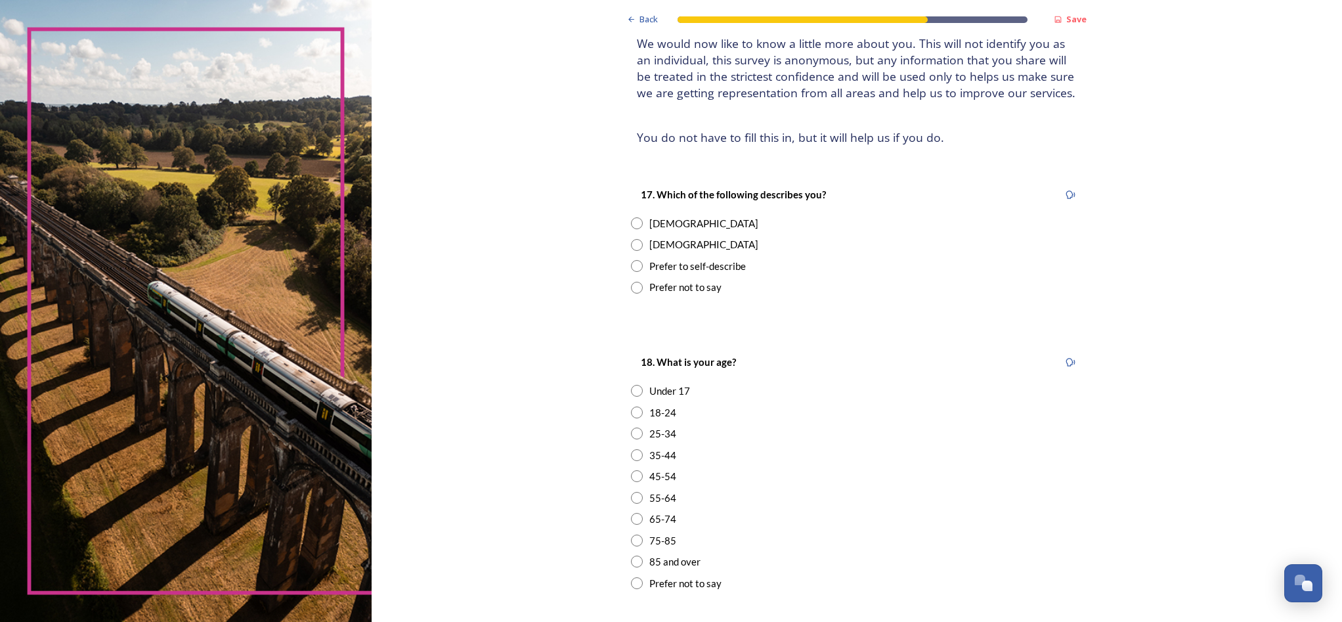
click at [631, 239] on input "radio" at bounding box center [637, 245] width 12 height 12
radio input "true"
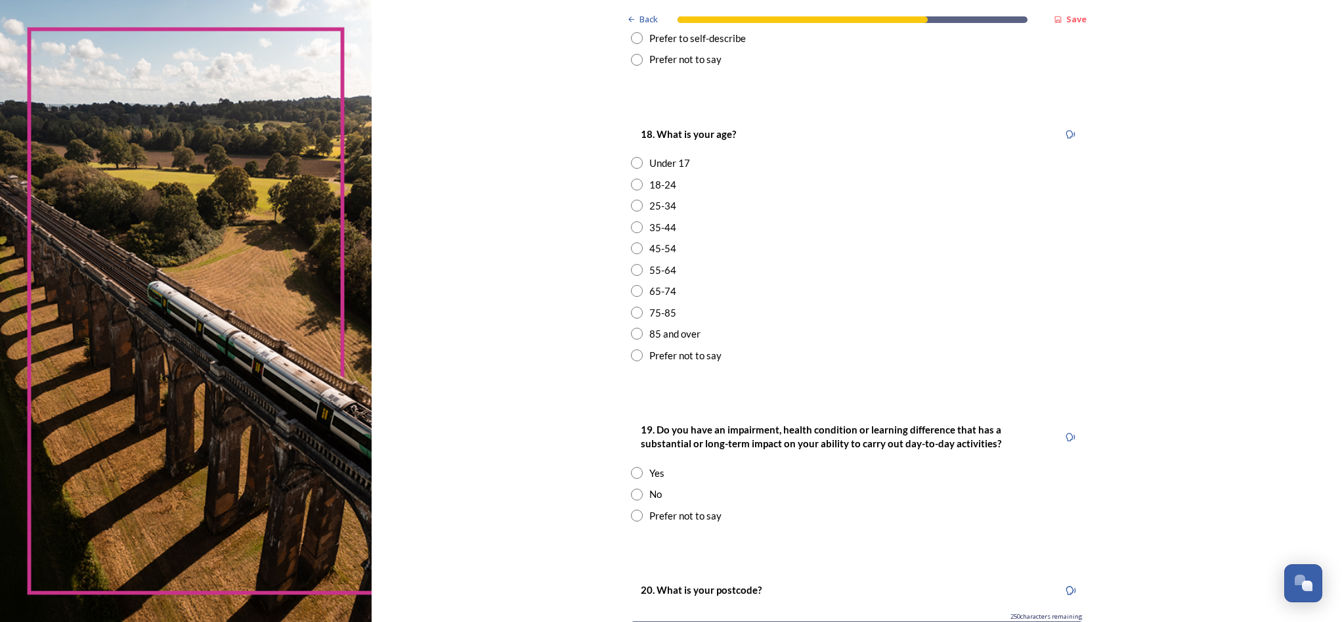
scroll to position [345, 0]
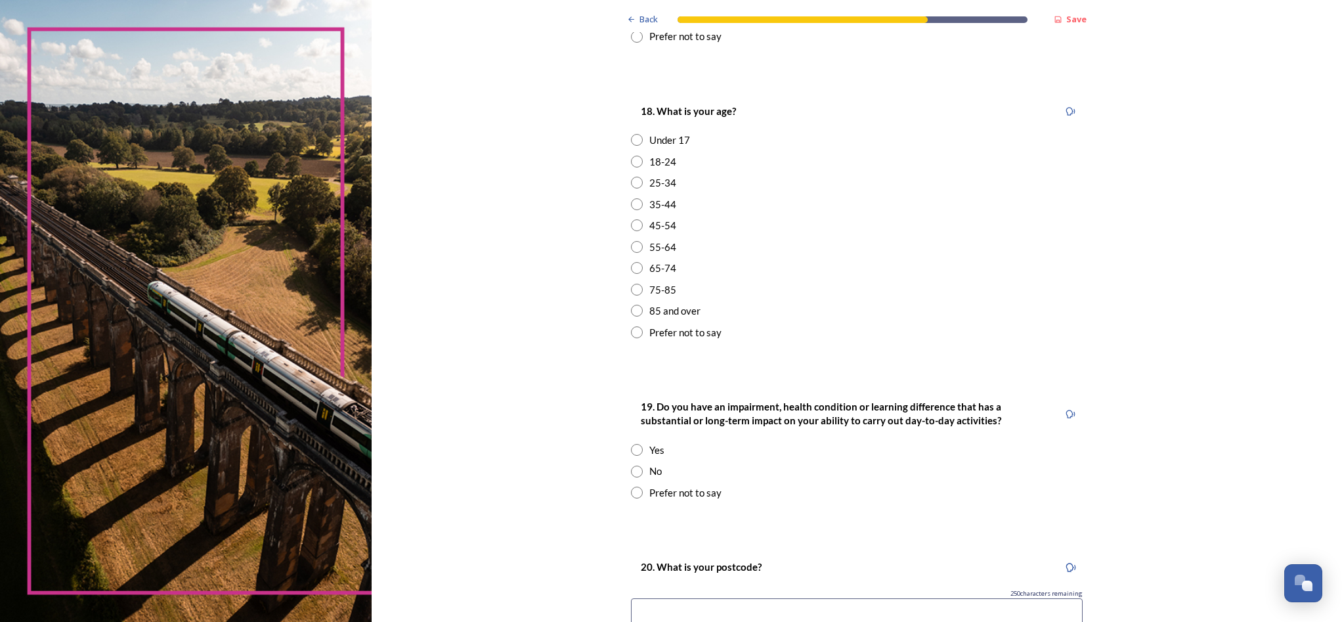
drag, startPoint x: 613, startPoint y: 278, endPoint x: 598, endPoint y: 281, distance: 15.3
click at [631, 284] on input "radio" at bounding box center [637, 290] width 12 height 12
radio input "true"
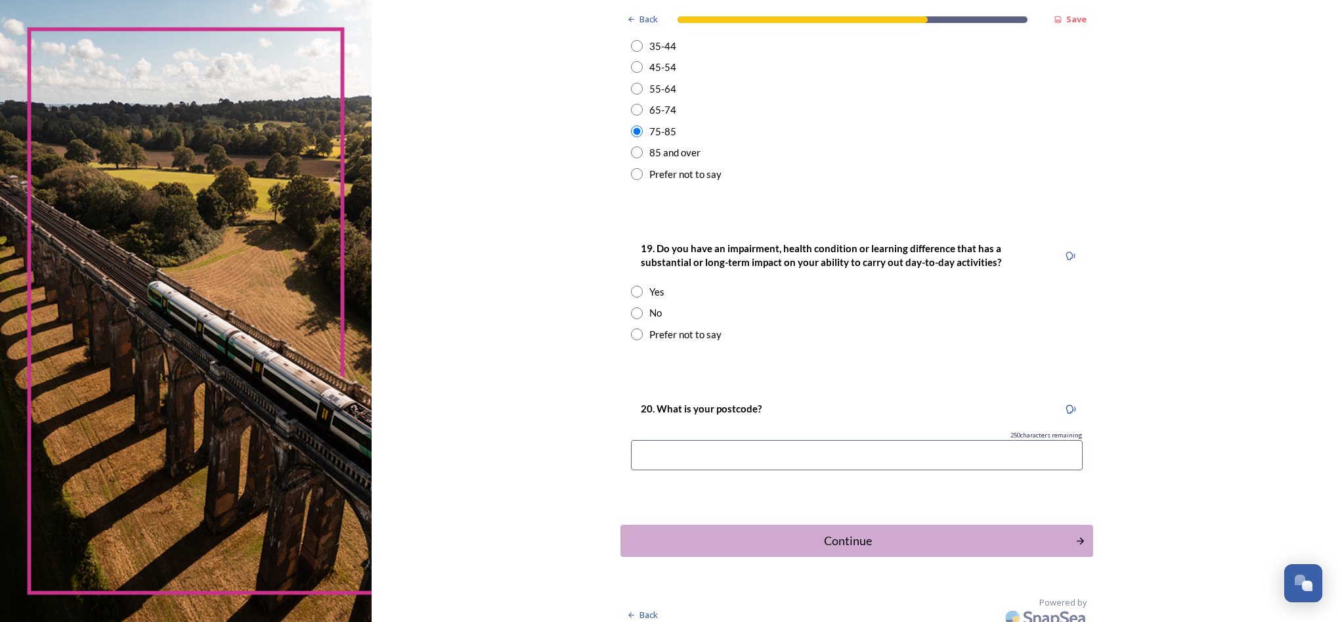
scroll to position [502, 0]
click at [631, 308] on input "radio" at bounding box center [637, 314] width 12 height 12
radio input "true"
click at [634, 444] on input at bounding box center [857, 456] width 452 height 30
type input "BN13 3AZ"
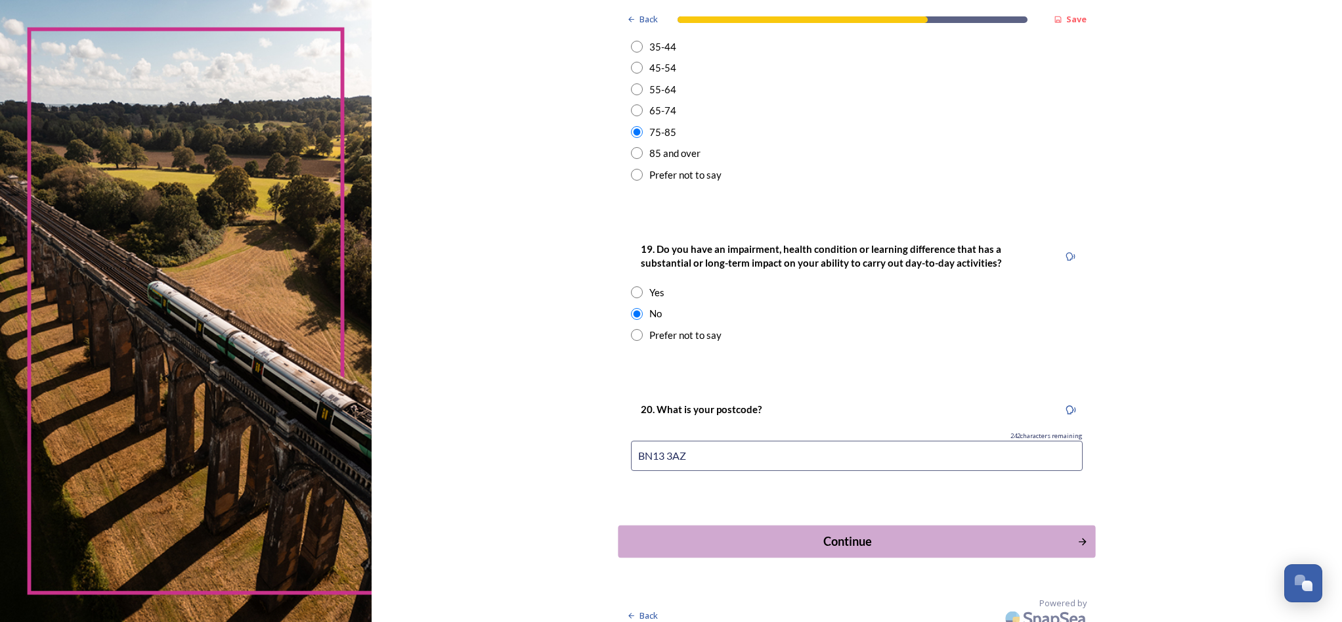
click at [816, 533] on div "Continue" at bounding box center [847, 542] width 445 height 18
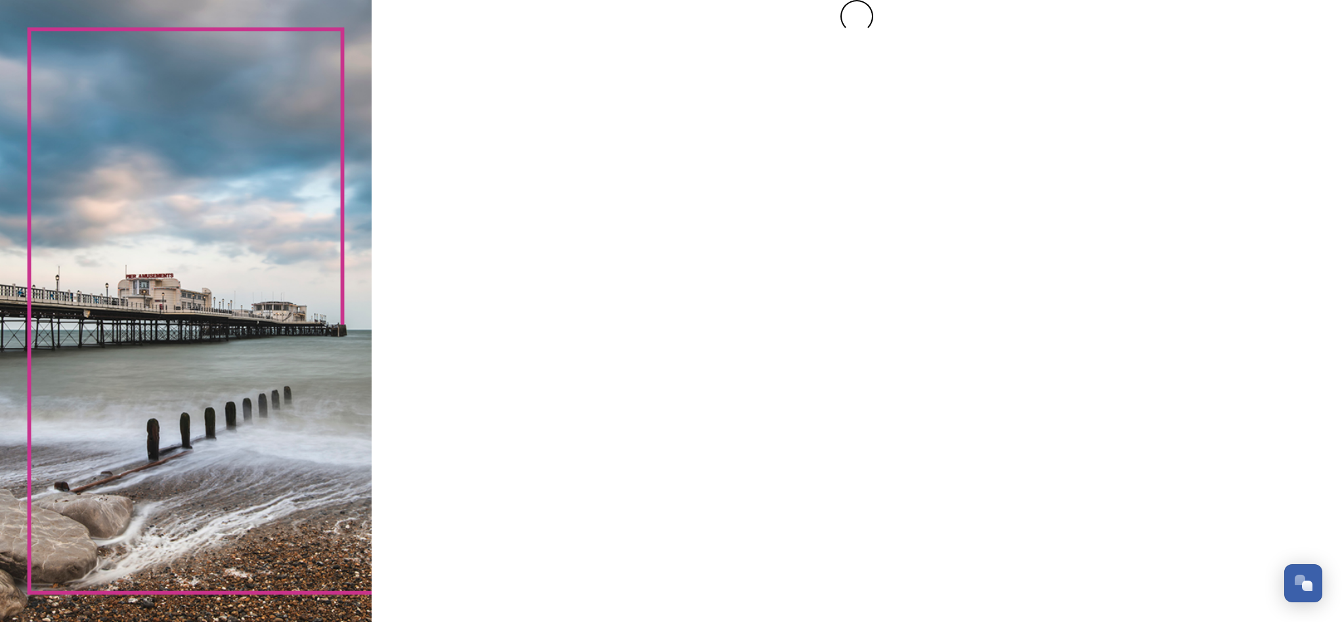
scroll to position [0, 0]
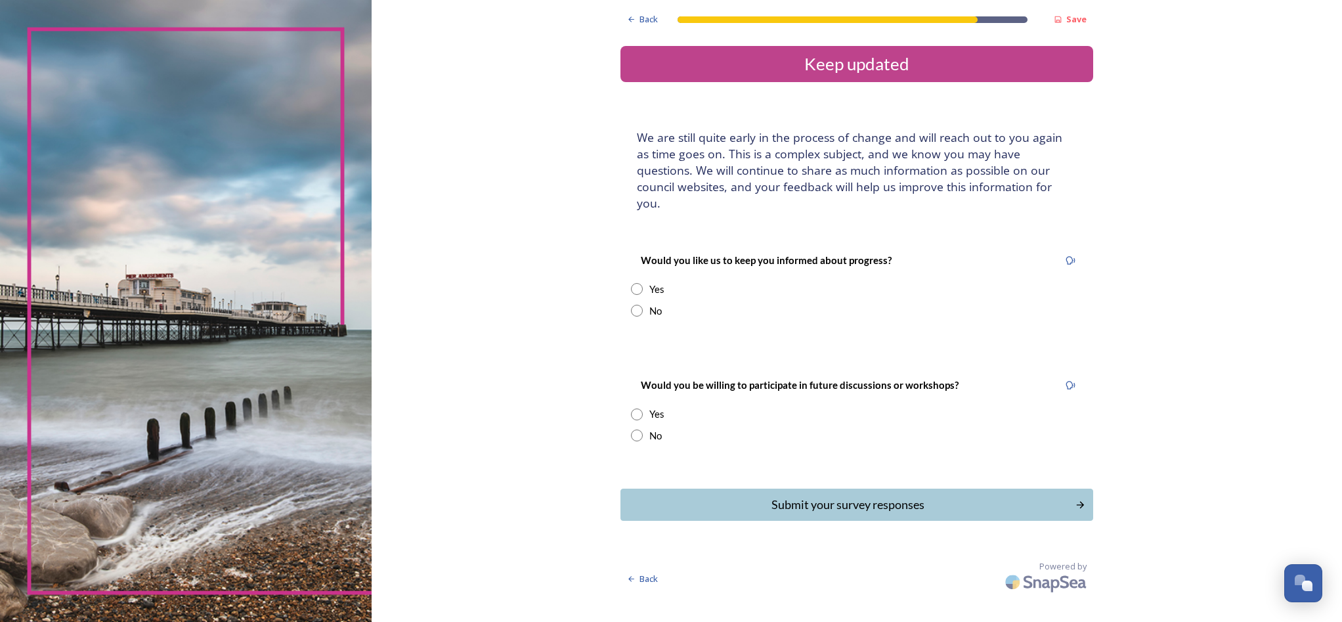
click at [631, 283] on input "radio" at bounding box center [637, 289] width 12 height 12
radio input "true"
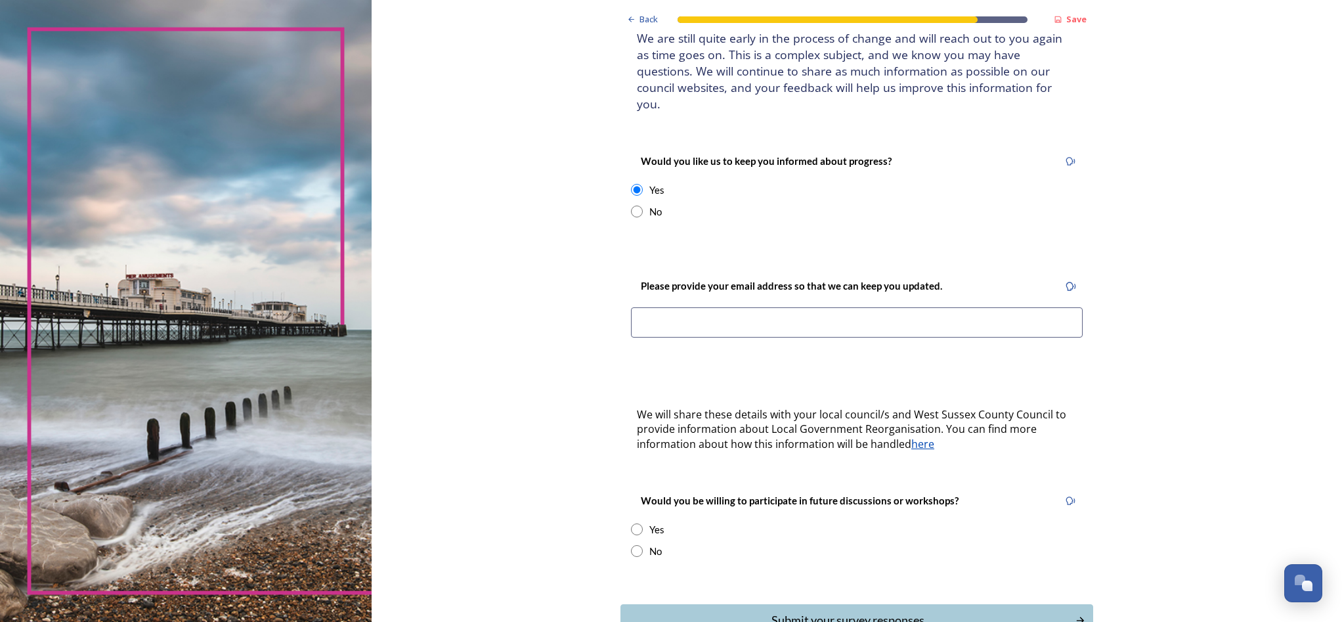
scroll to position [102, 0]
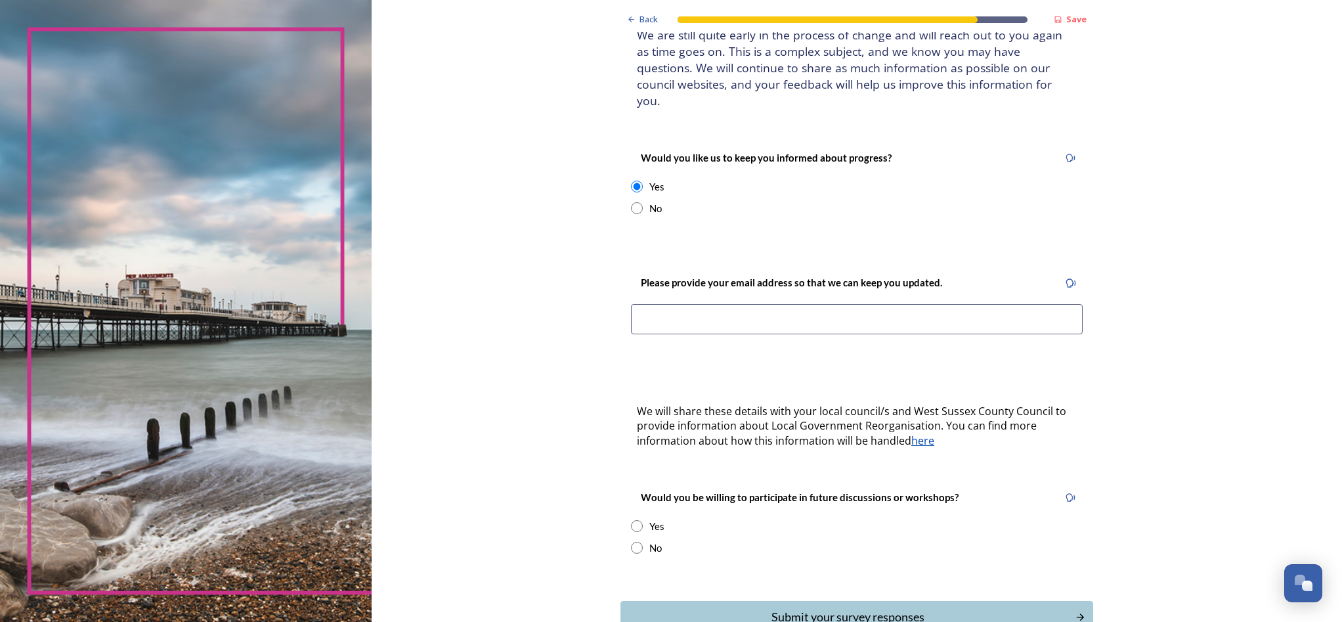
click at [631, 304] on input at bounding box center [857, 319] width 452 height 30
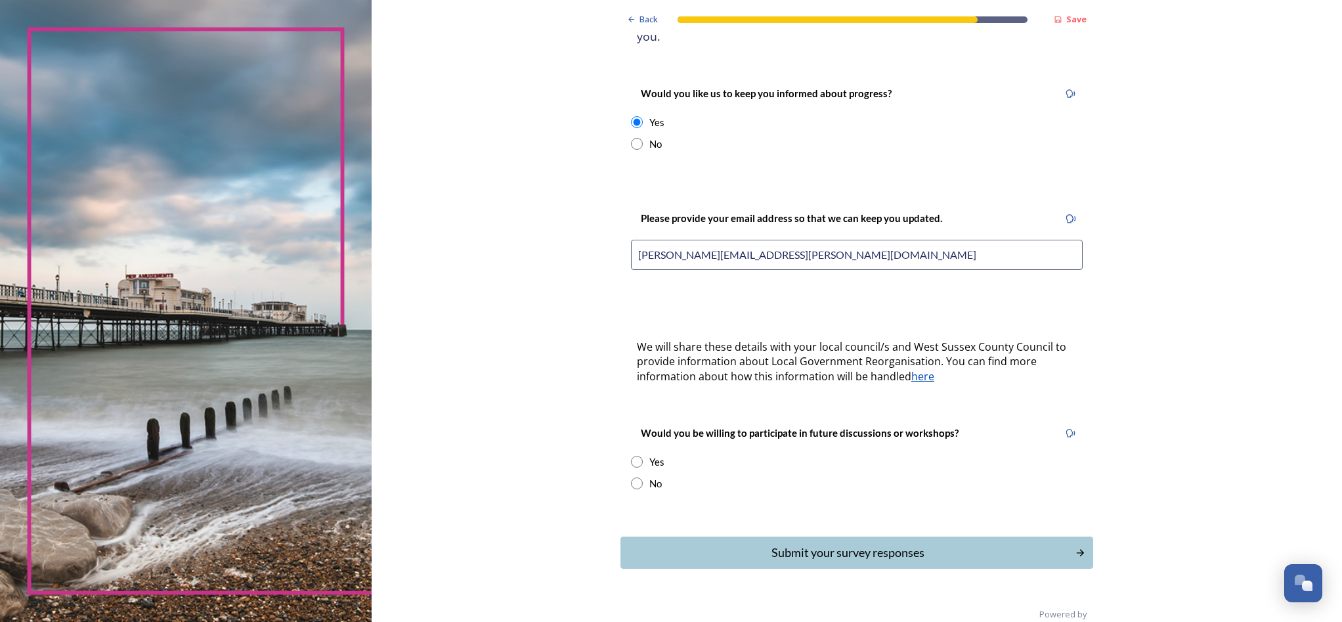
scroll to position [166, 0]
type input "mike.spanton@btinternet.com"
click at [631, 478] on input "radio" at bounding box center [637, 484] width 12 height 12
radio input "true"
click at [803, 544] on div "Submit your survey responses" at bounding box center [847, 553] width 445 height 18
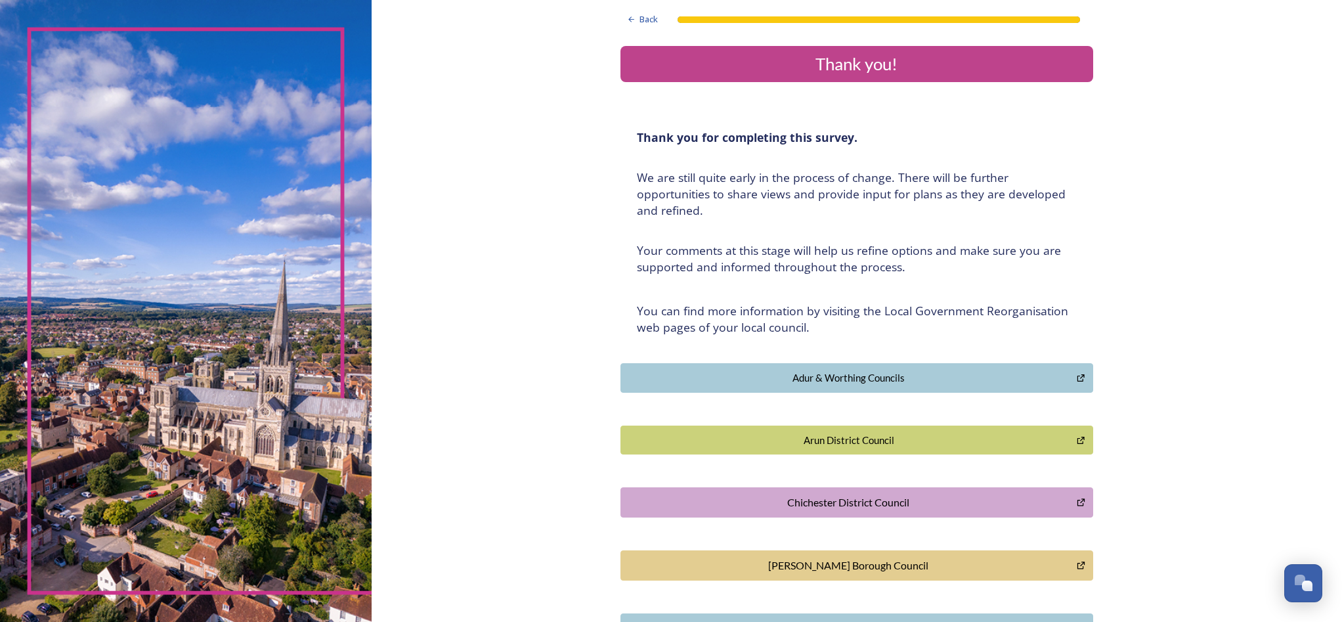
scroll to position [0, 0]
